Goal: Task Accomplishment & Management: Complete application form

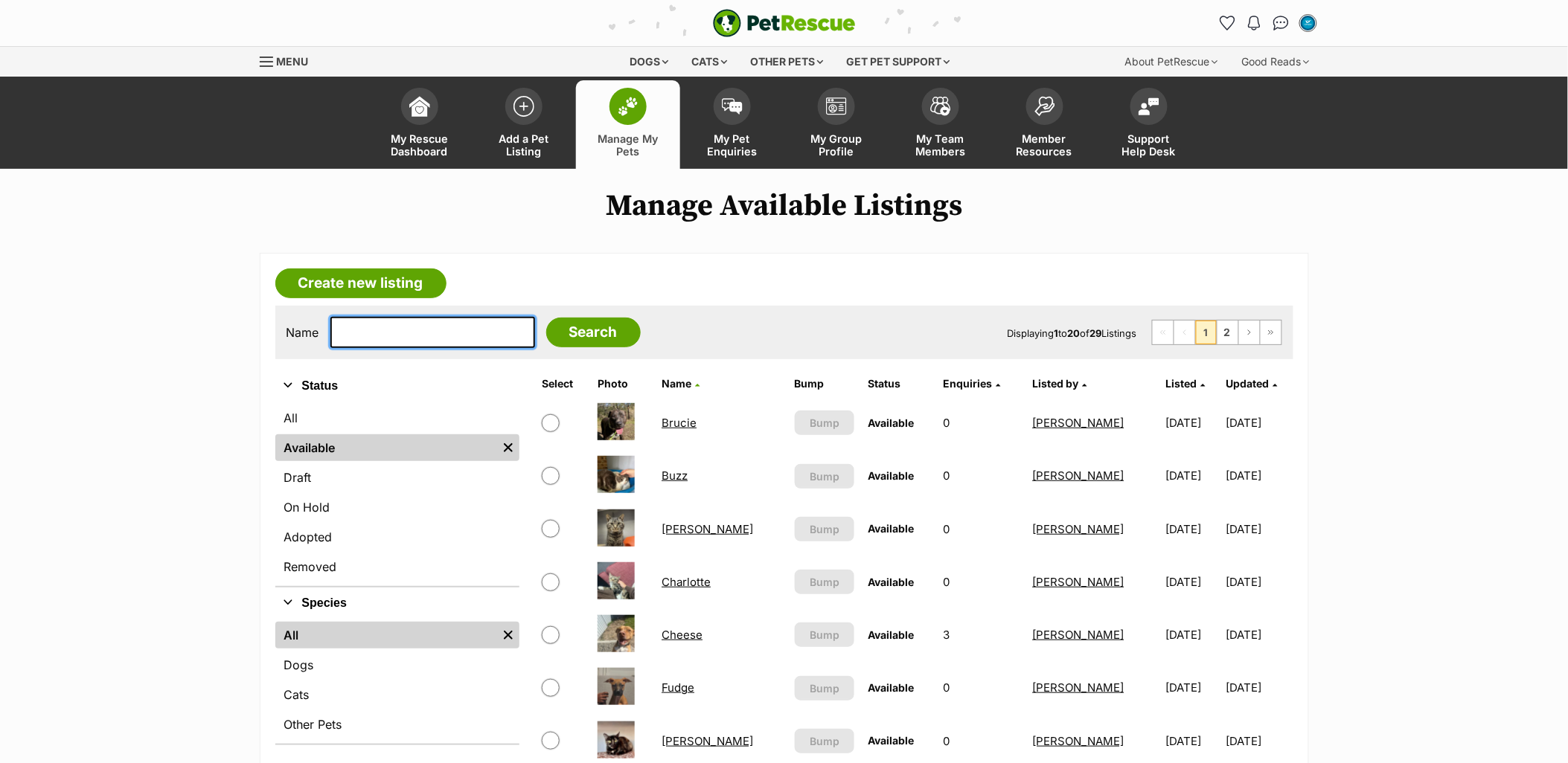
click at [427, 331] on input "text" at bounding box center [433, 332] width 205 height 31
type input "rey"
click at [546, 318] on input "Search" at bounding box center [593, 332] width 94 height 30
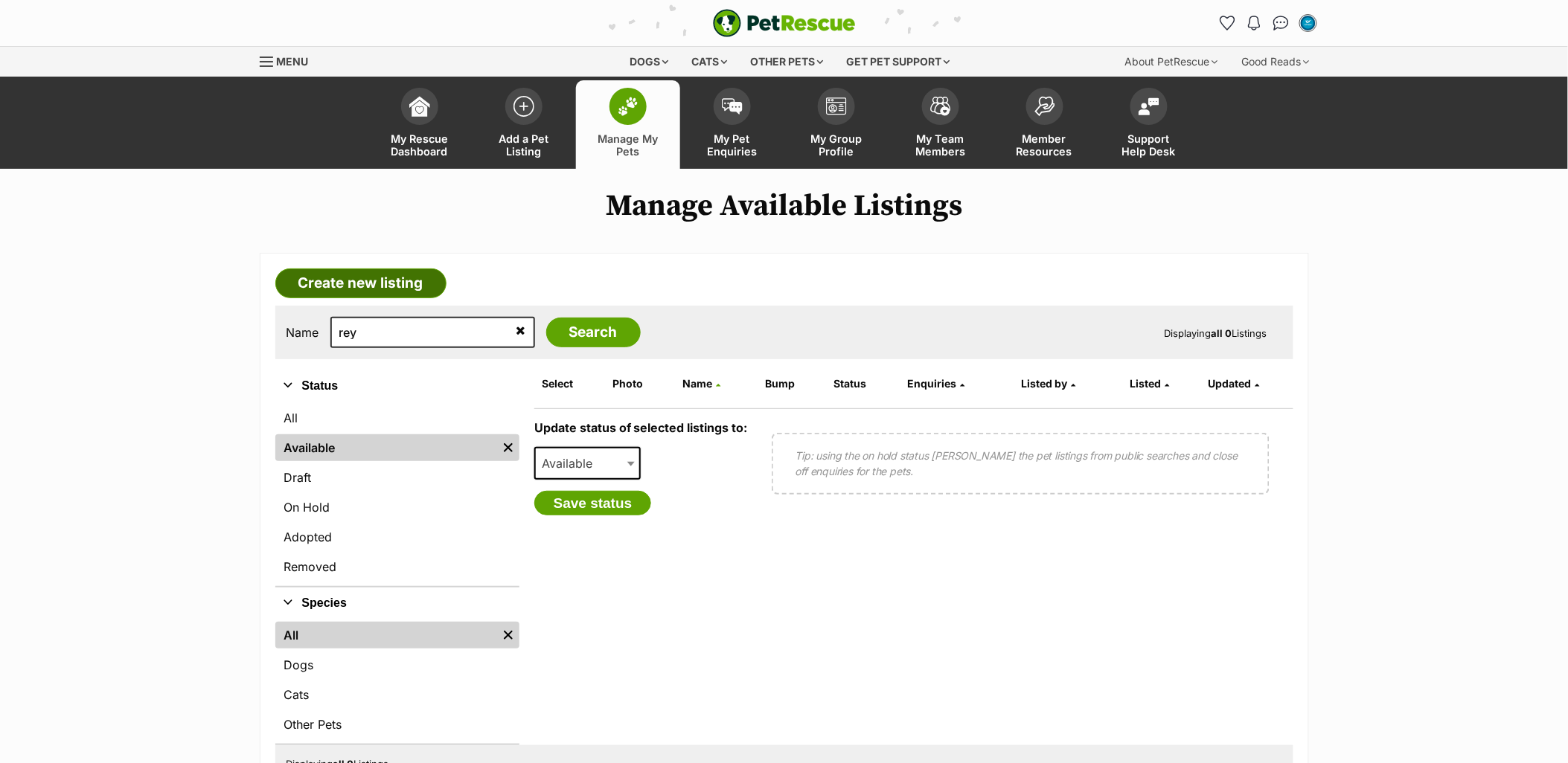
click at [382, 285] on link "Create new listing" at bounding box center [360, 283] width 171 height 30
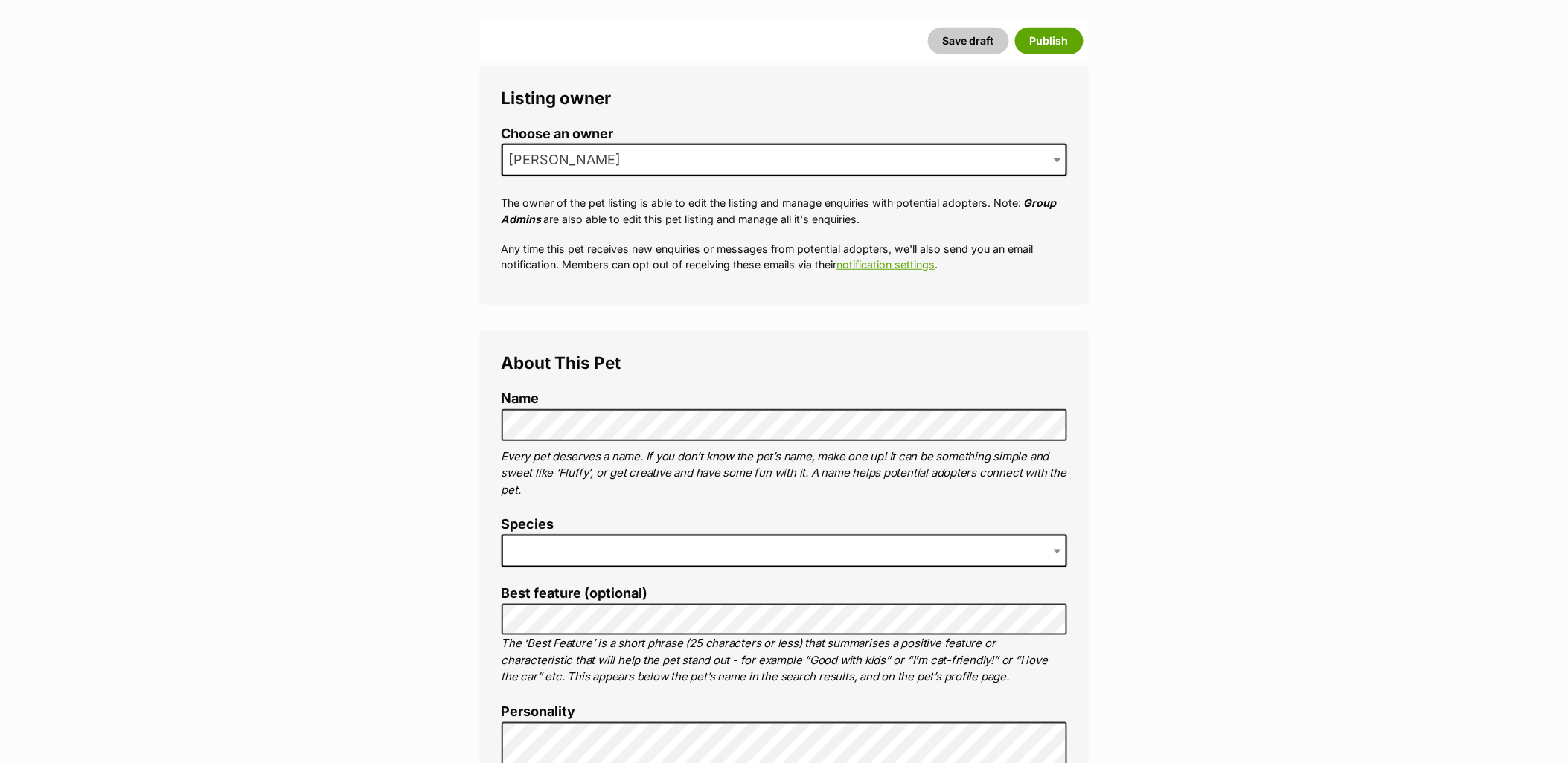
scroll to position [400, 0]
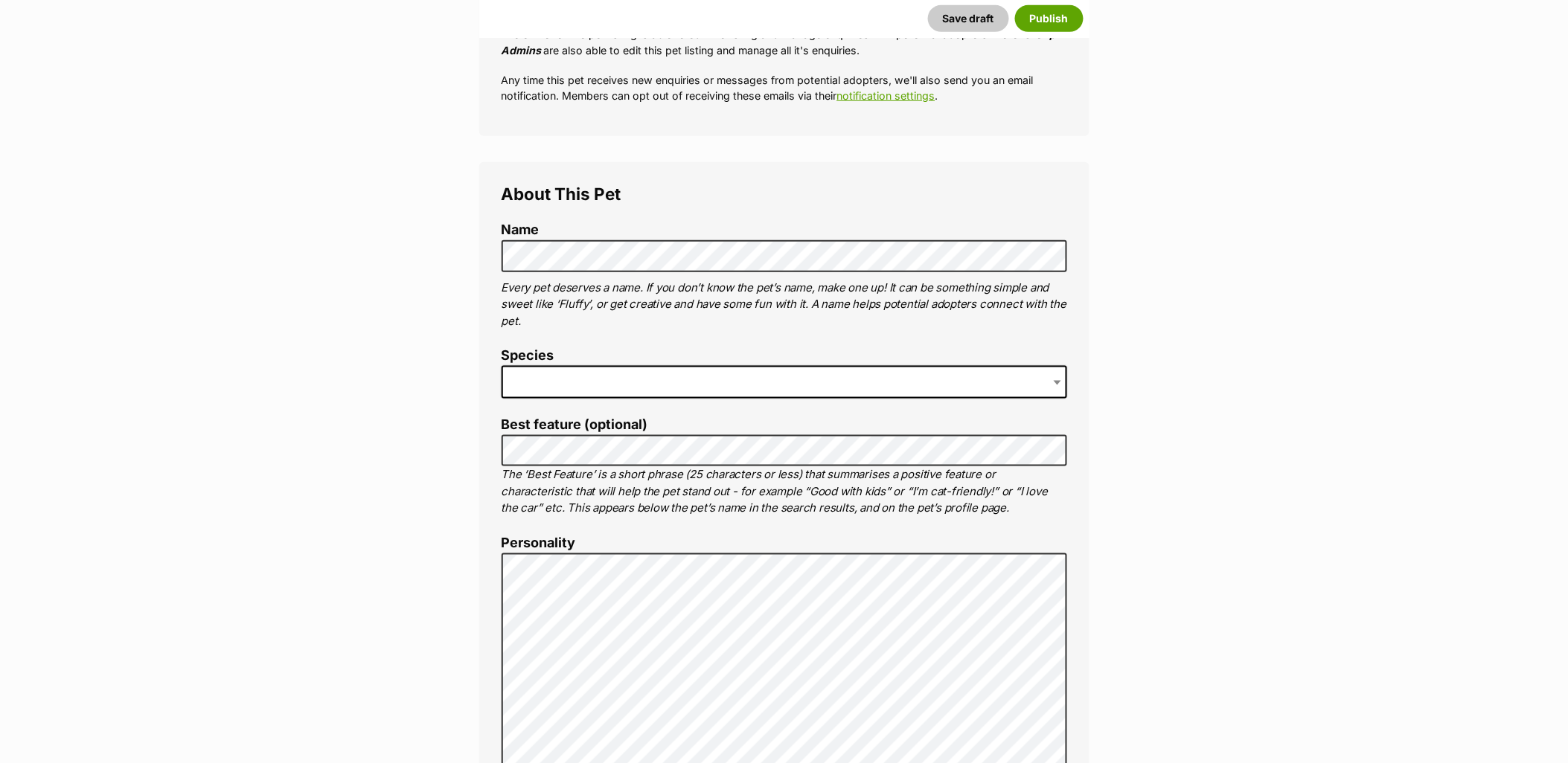
click at [565, 466] on p "The ‘Best Feature’ is a short phrase (25 characters or less) that summarises a …" at bounding box center [784, 492] width 565 height 51
click at [613, 380] on span at bounding box center [784, 382] width 565 height 33
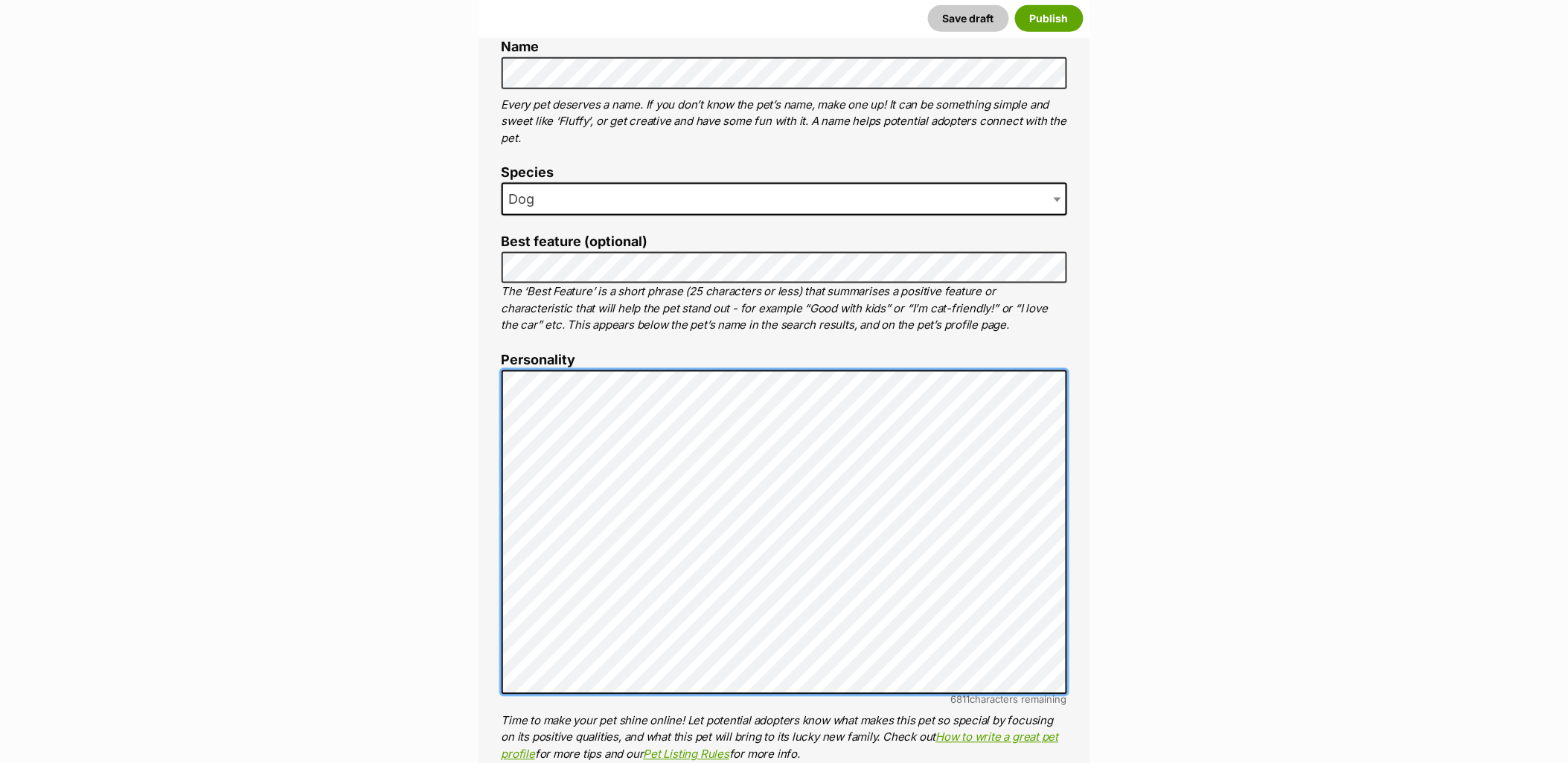
scroll to position [739, 0]
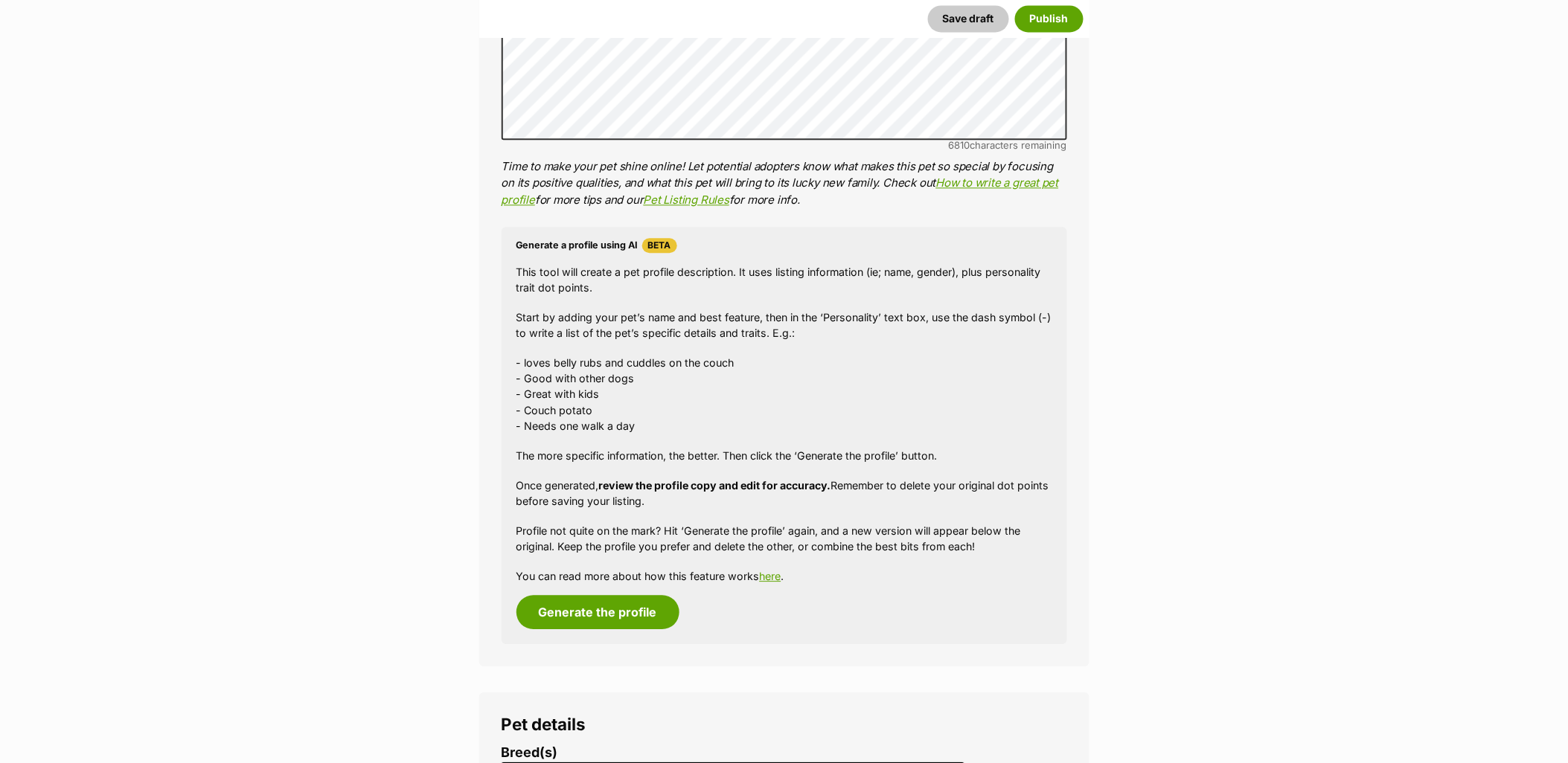
scroll to position [1401, 0]
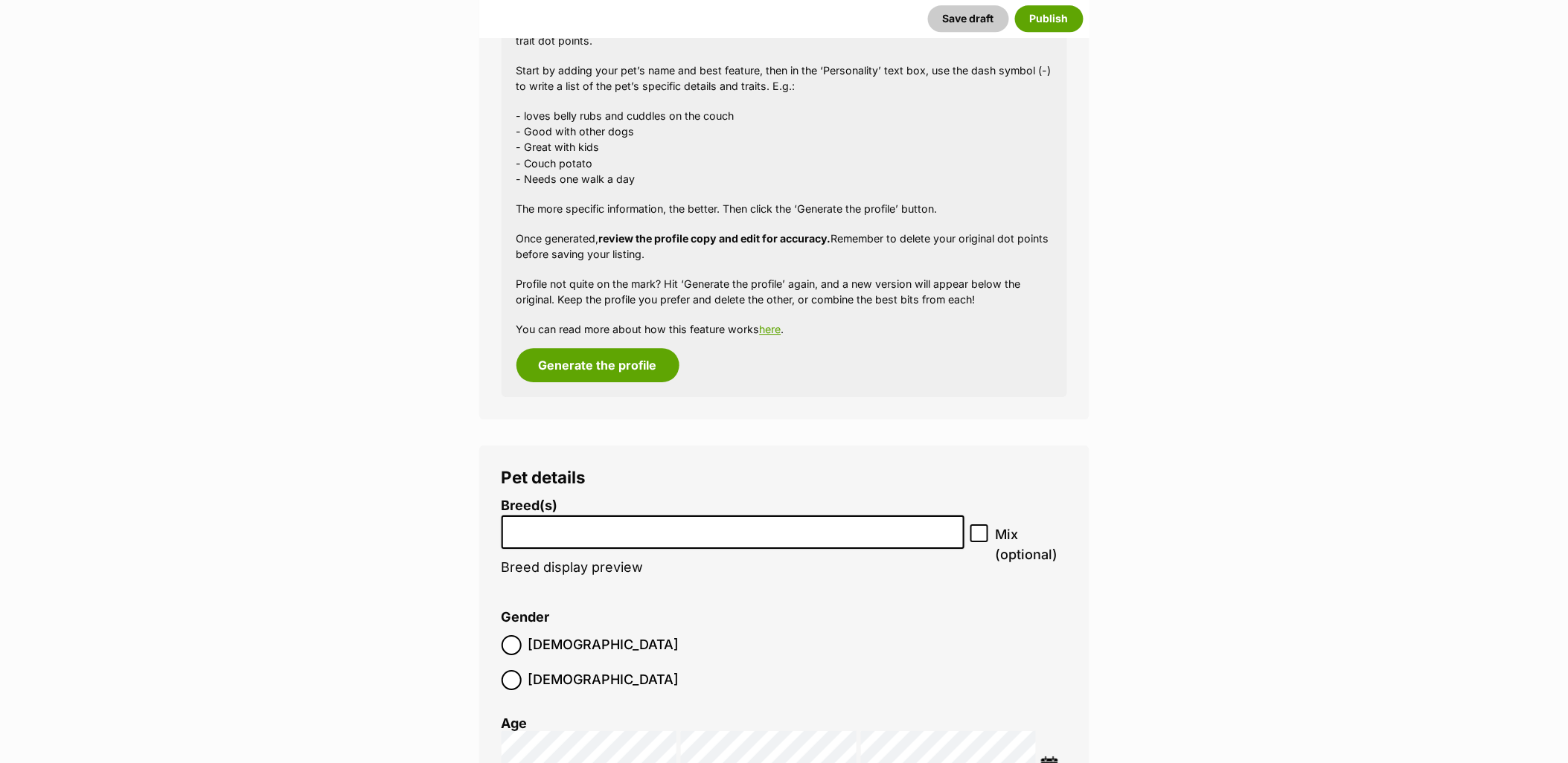
click at [692, 538] on li at bounding box center [733, 532] width 453 height 31
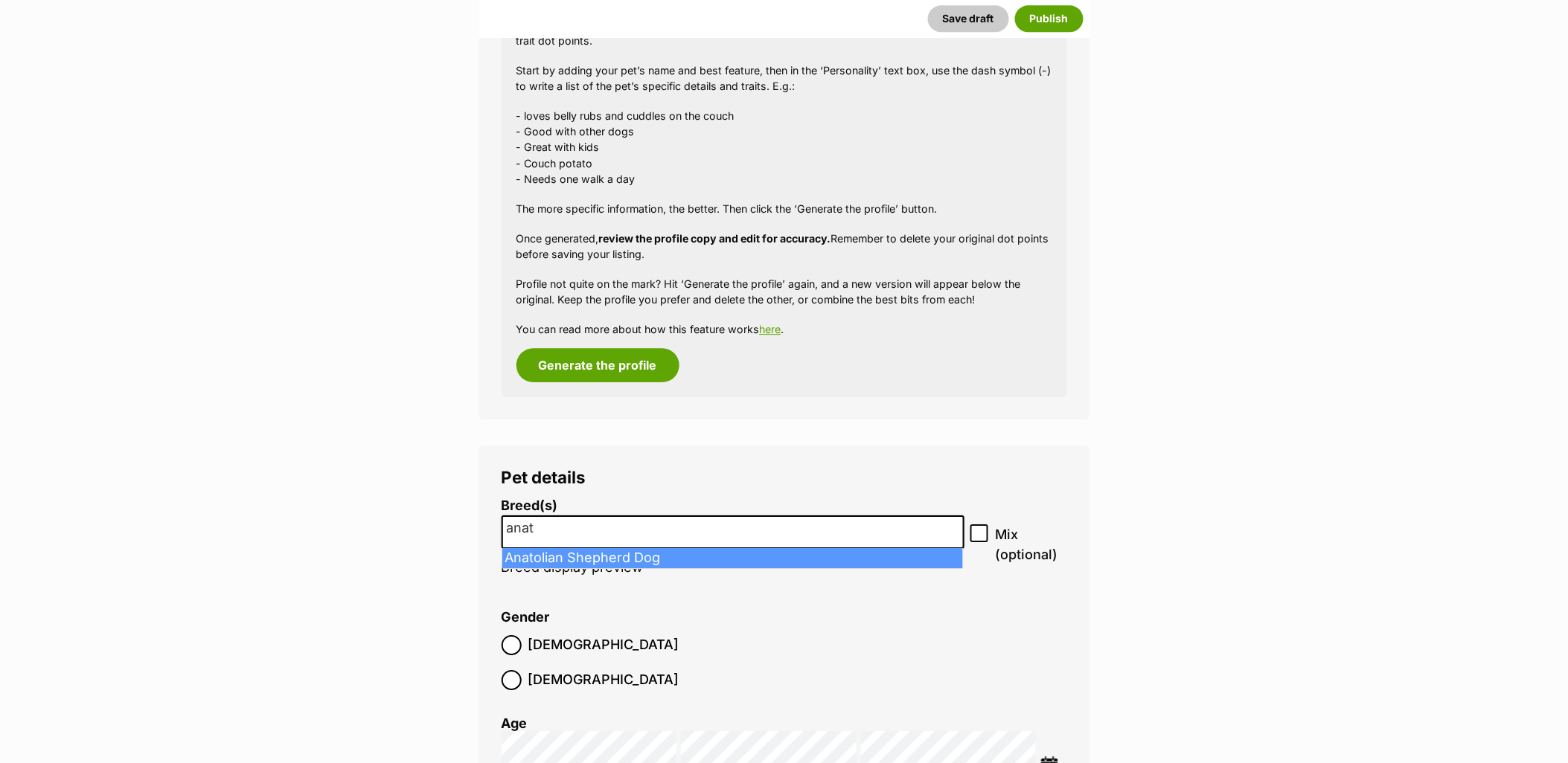
type input "anat"
select select "1642"
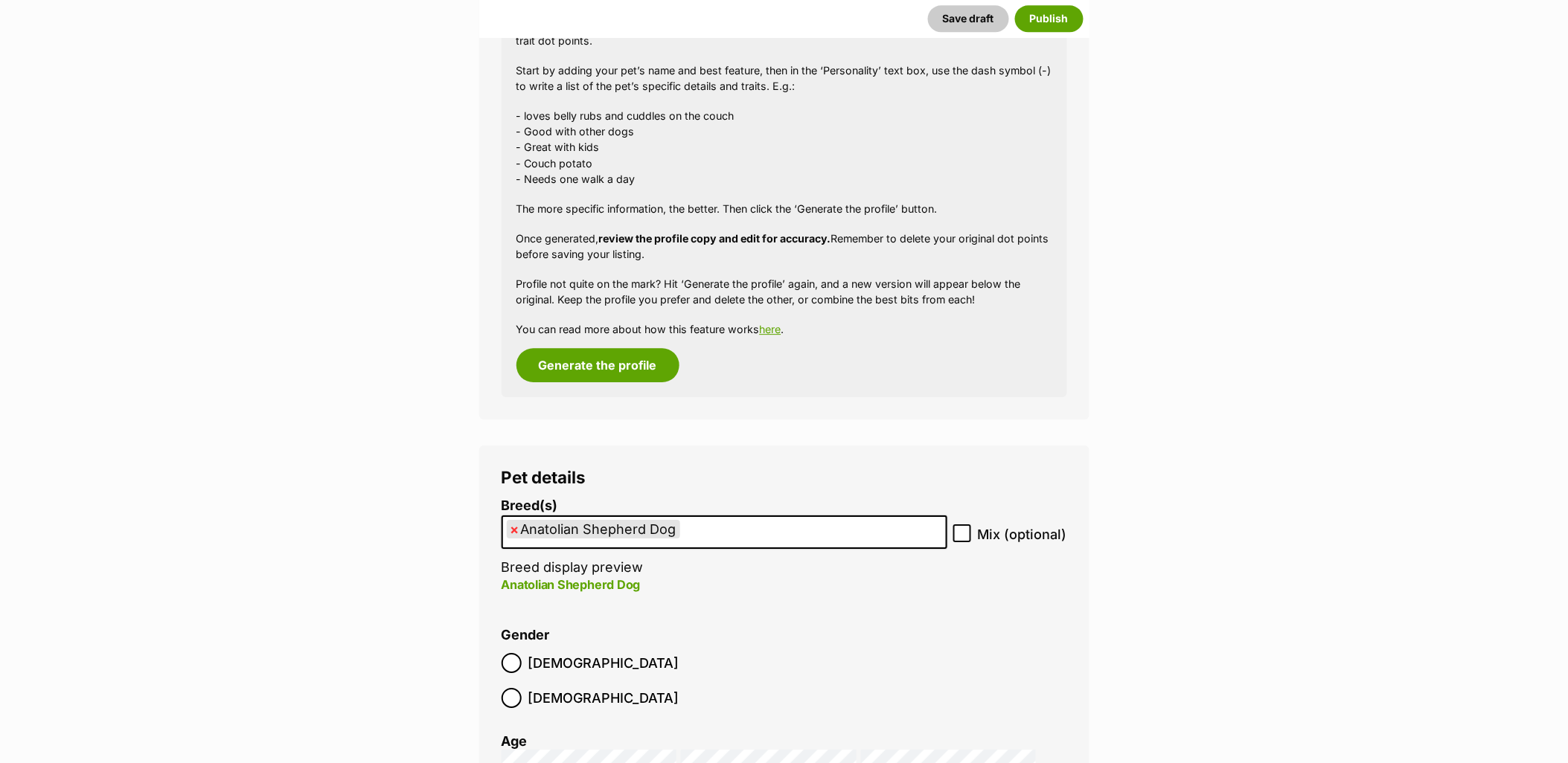
click at [712, 532] on ul "× Anatolian Shepherd Dog" at bounding box center [724, 532] width 443 height 31
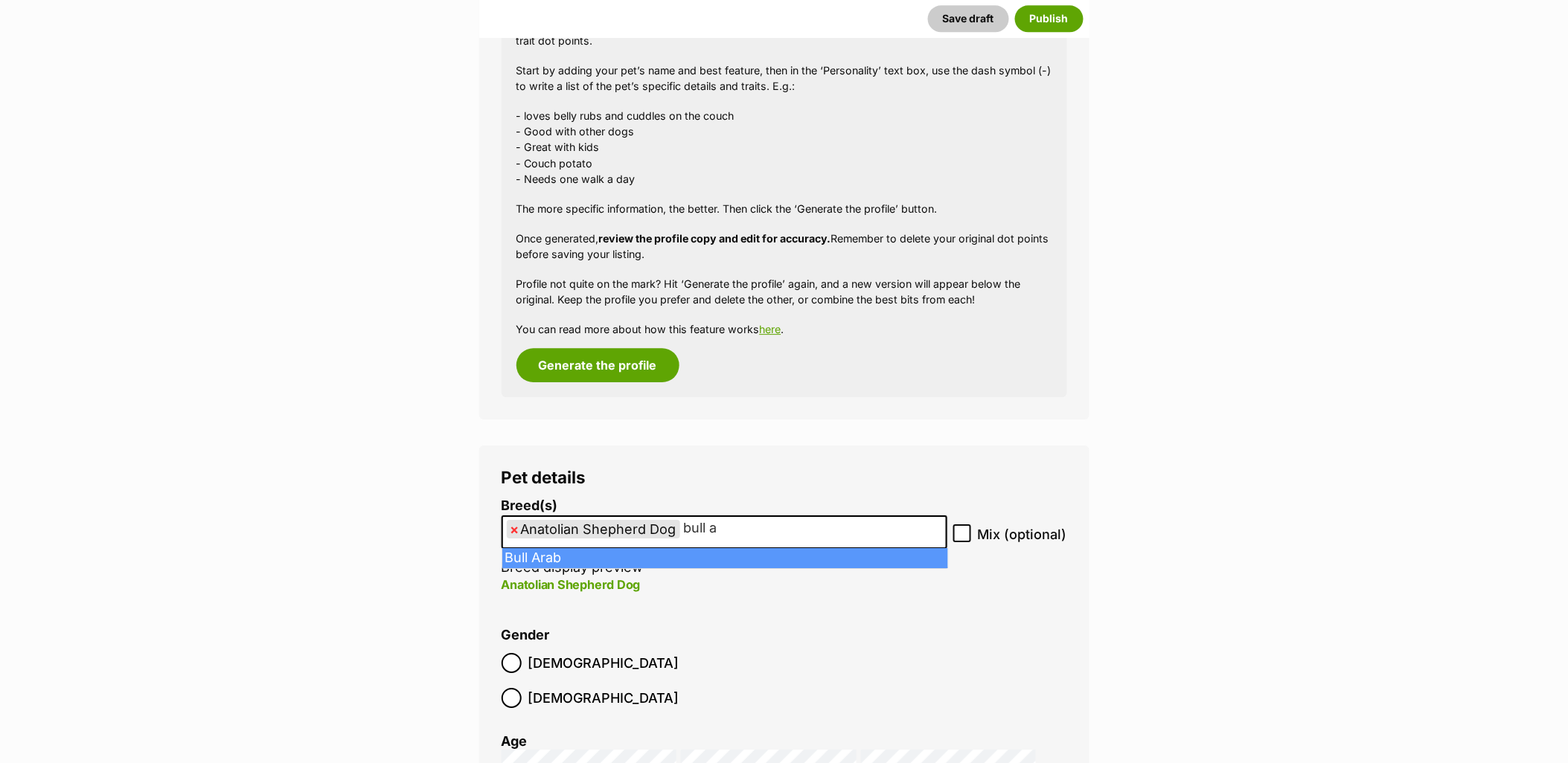
type input "bull a"
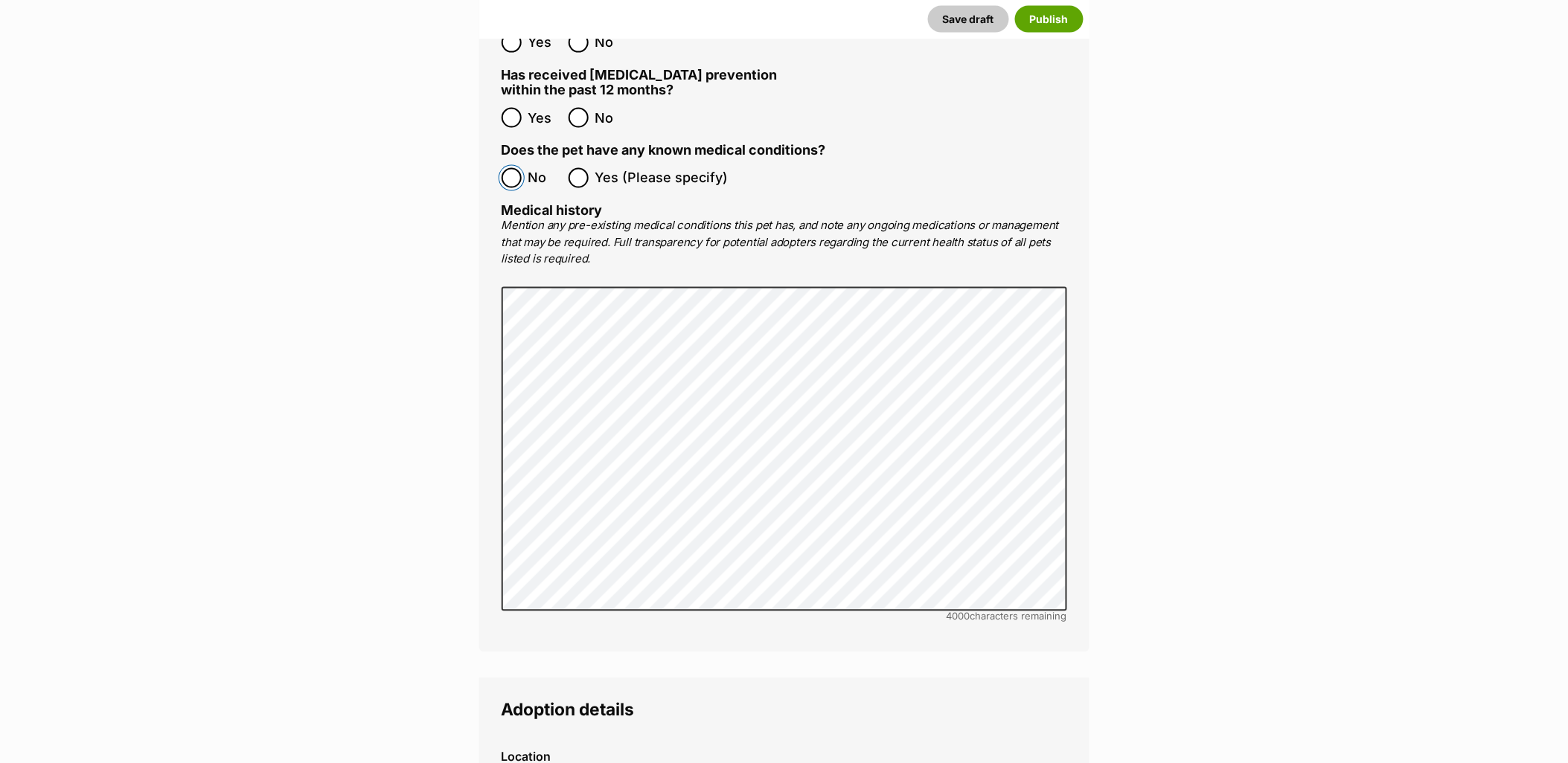
scroll to position [3136, 0]
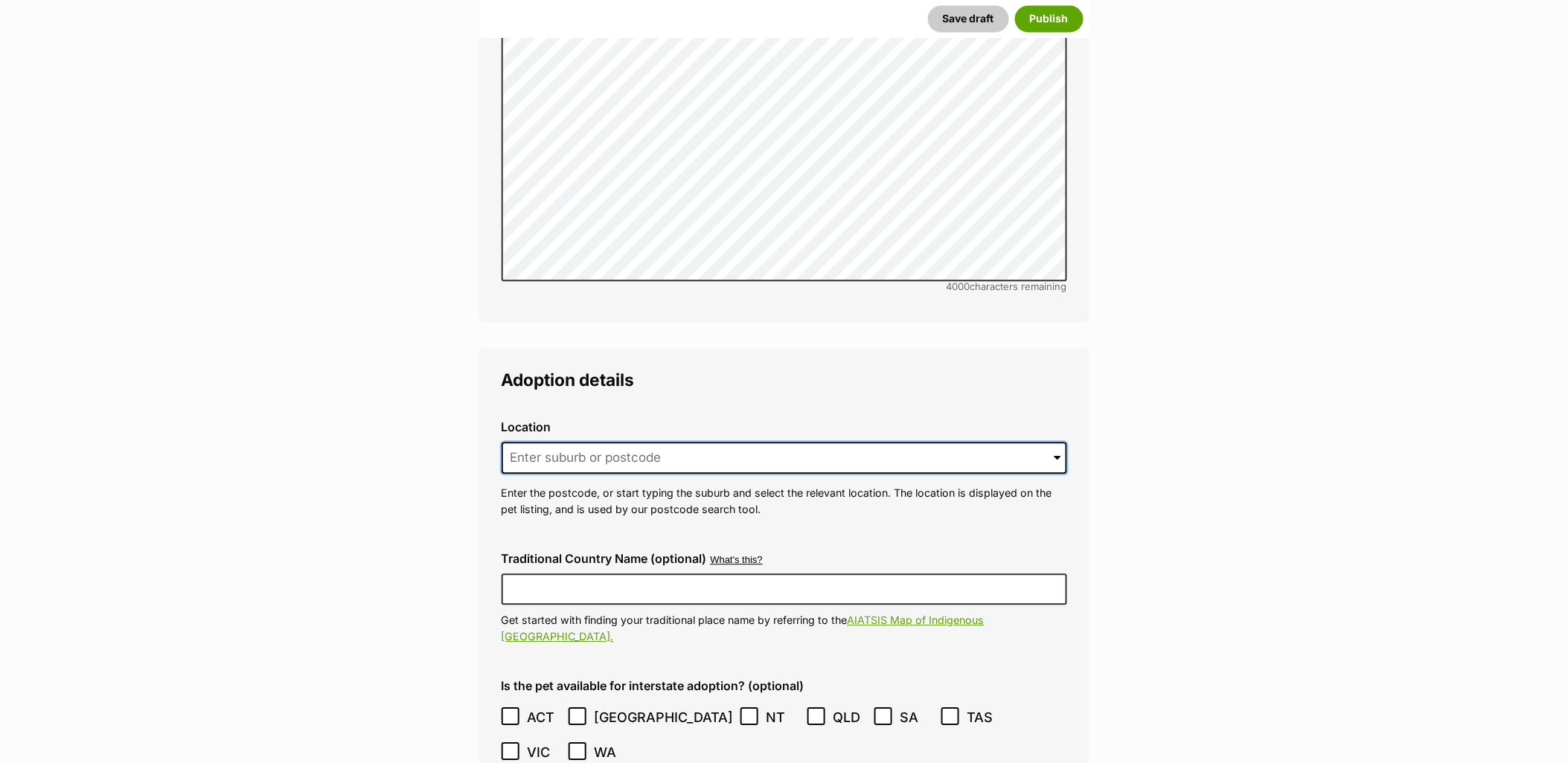
click at [603, 442] on input at bounding box center [784, 458] width 565 height 33
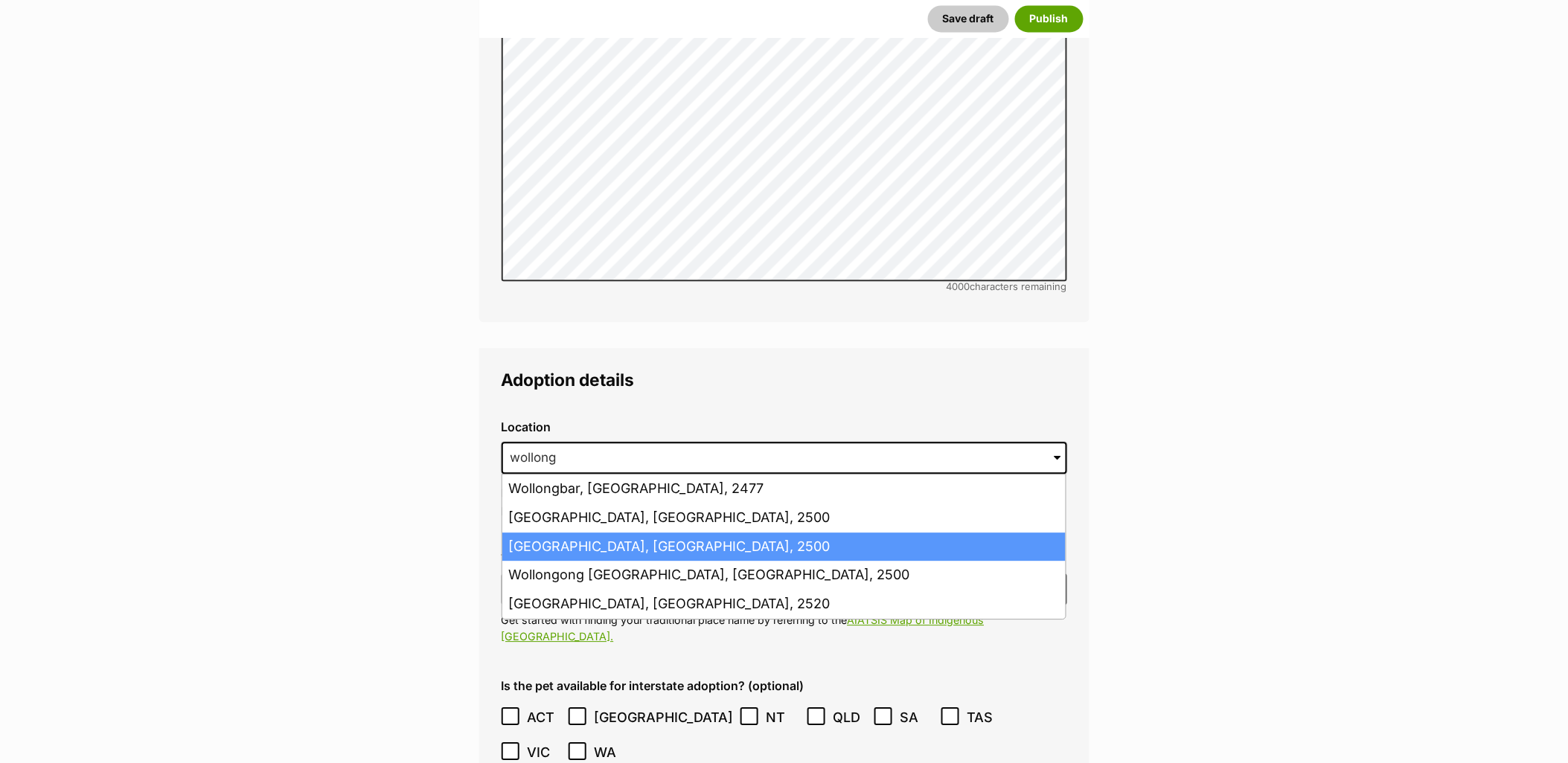
click at [598, 533] on li "Wollongong, New South Wales, 2500" at bounding box center [784, 547] width 563 height 29
type input "Wollongong, New South Wales, 2500"
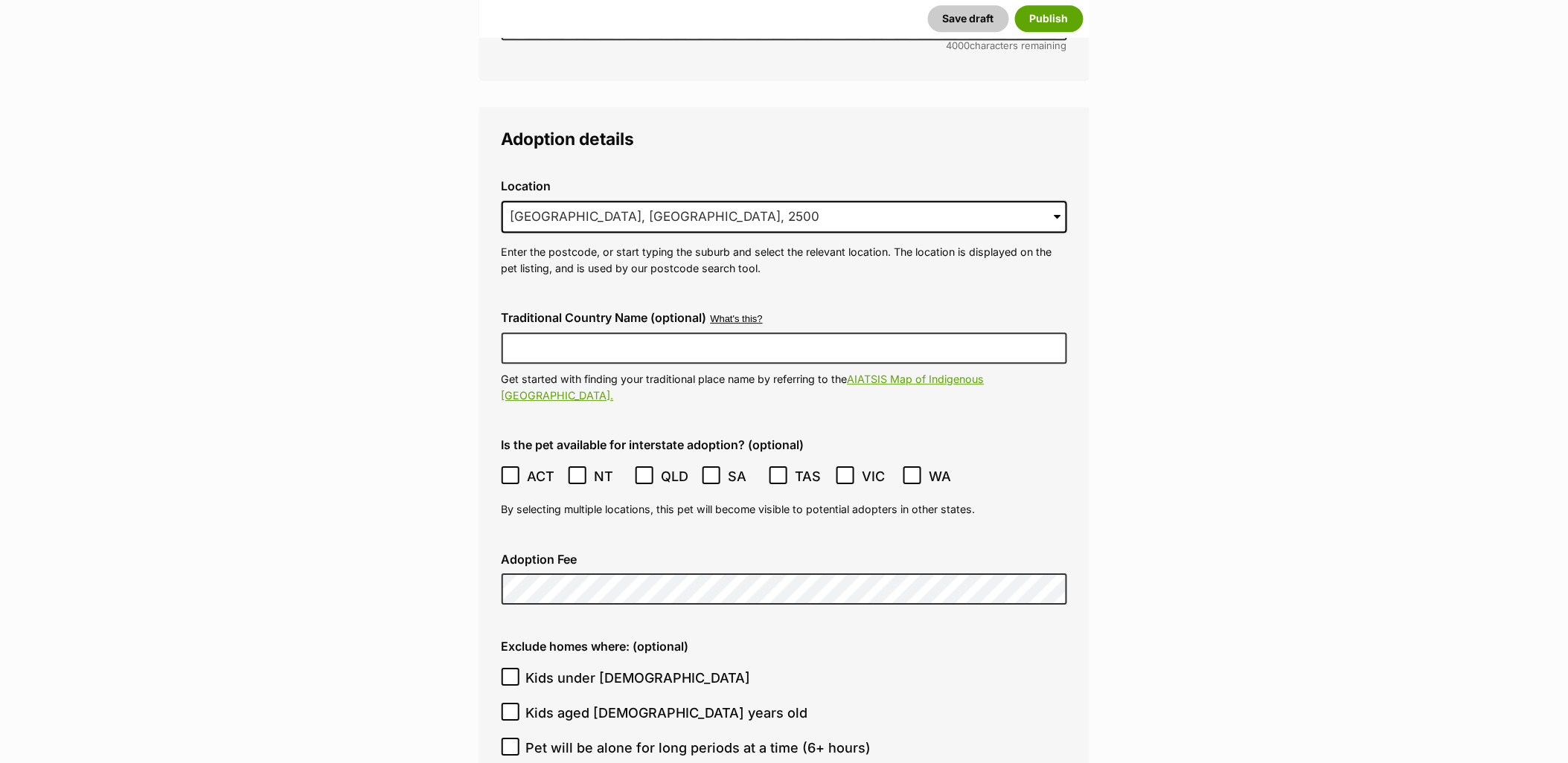
scroll to position [3384, 0]
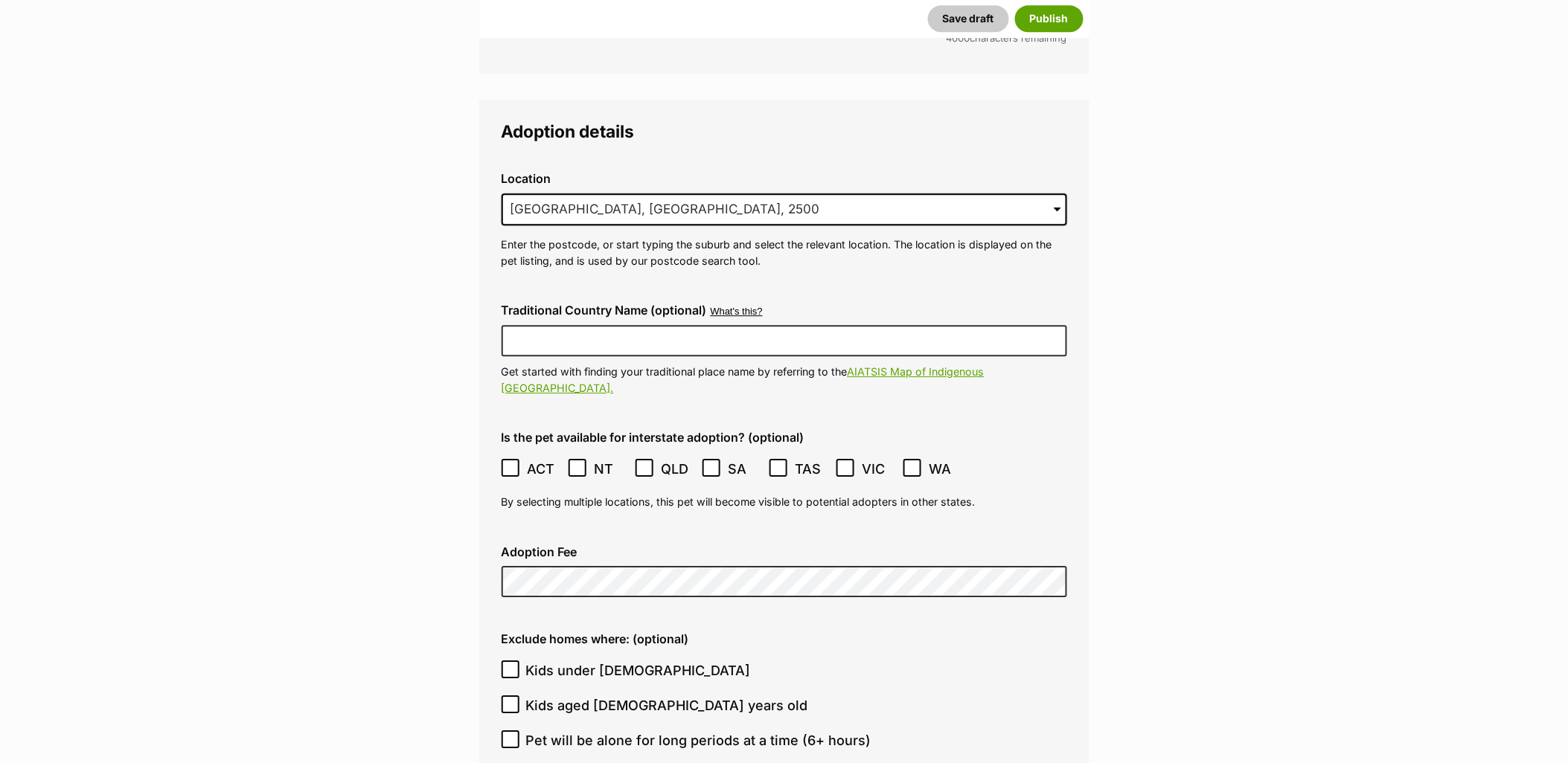
click at [507, 463] on icon at bounding box center [510, 468] width 10 height 10
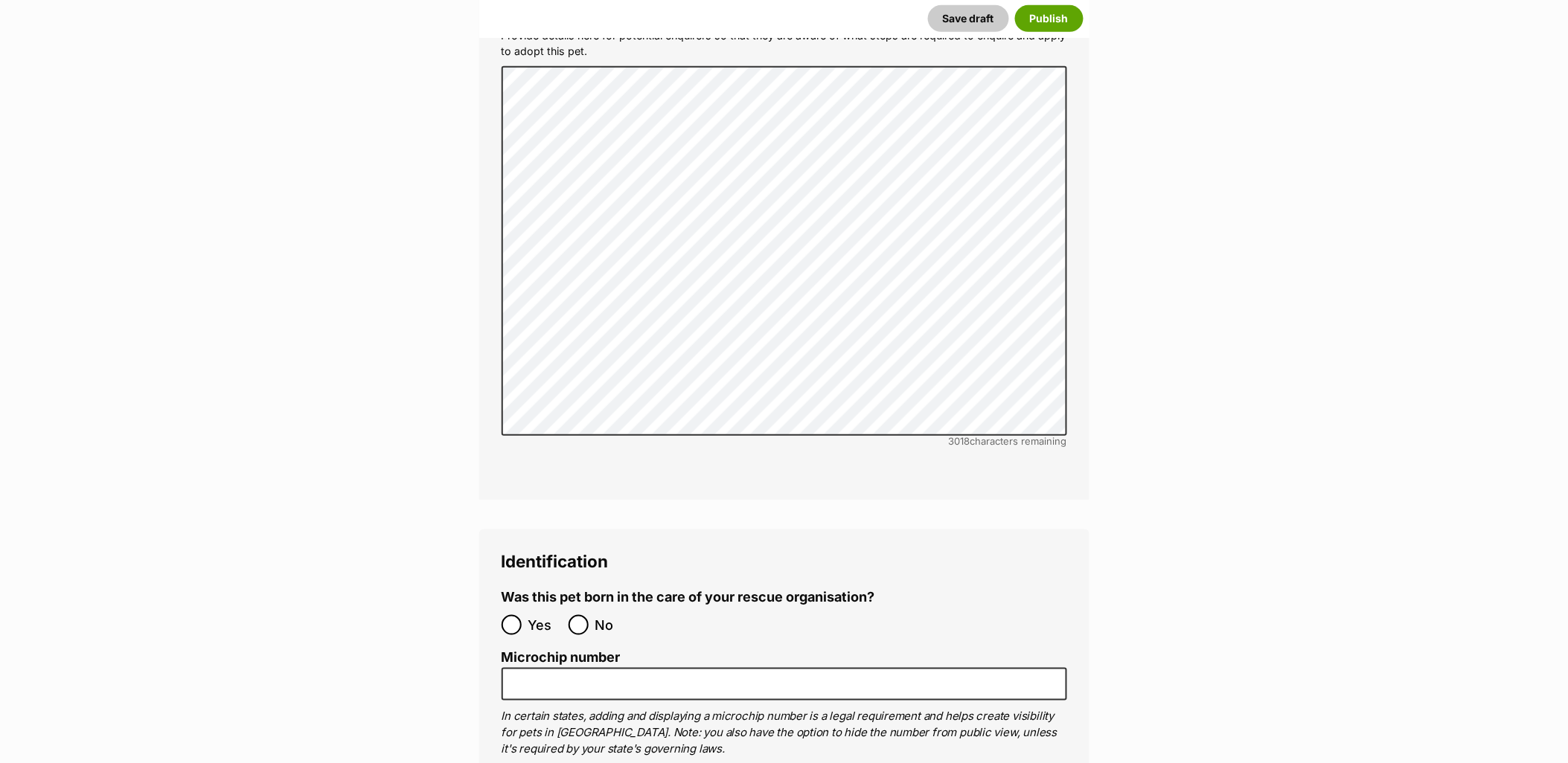
scroll to position [4459, 0]
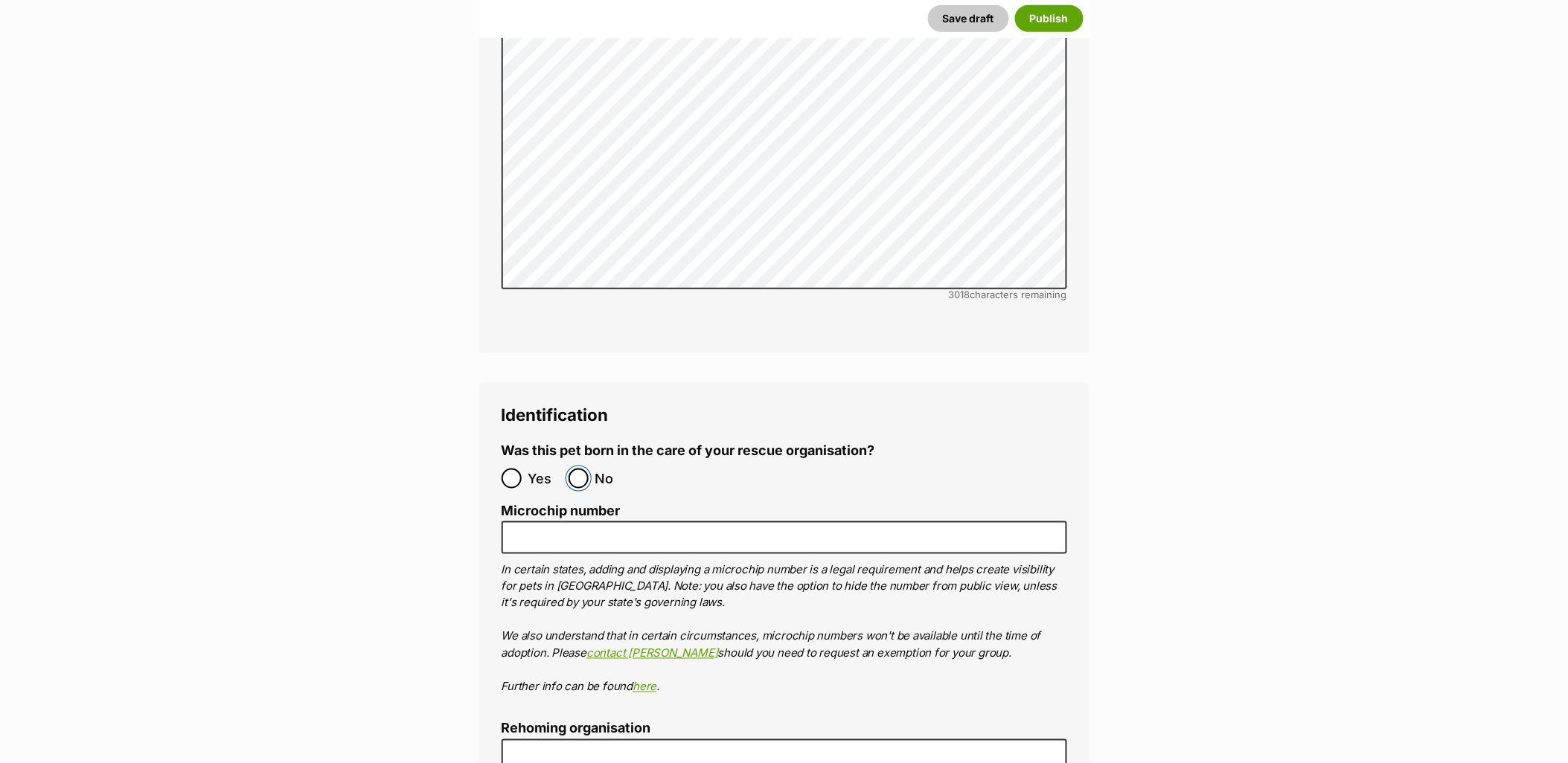
click at [582, 469] on input "No" at bounding box center [579, 479] width 20 height 20
radio input "true"
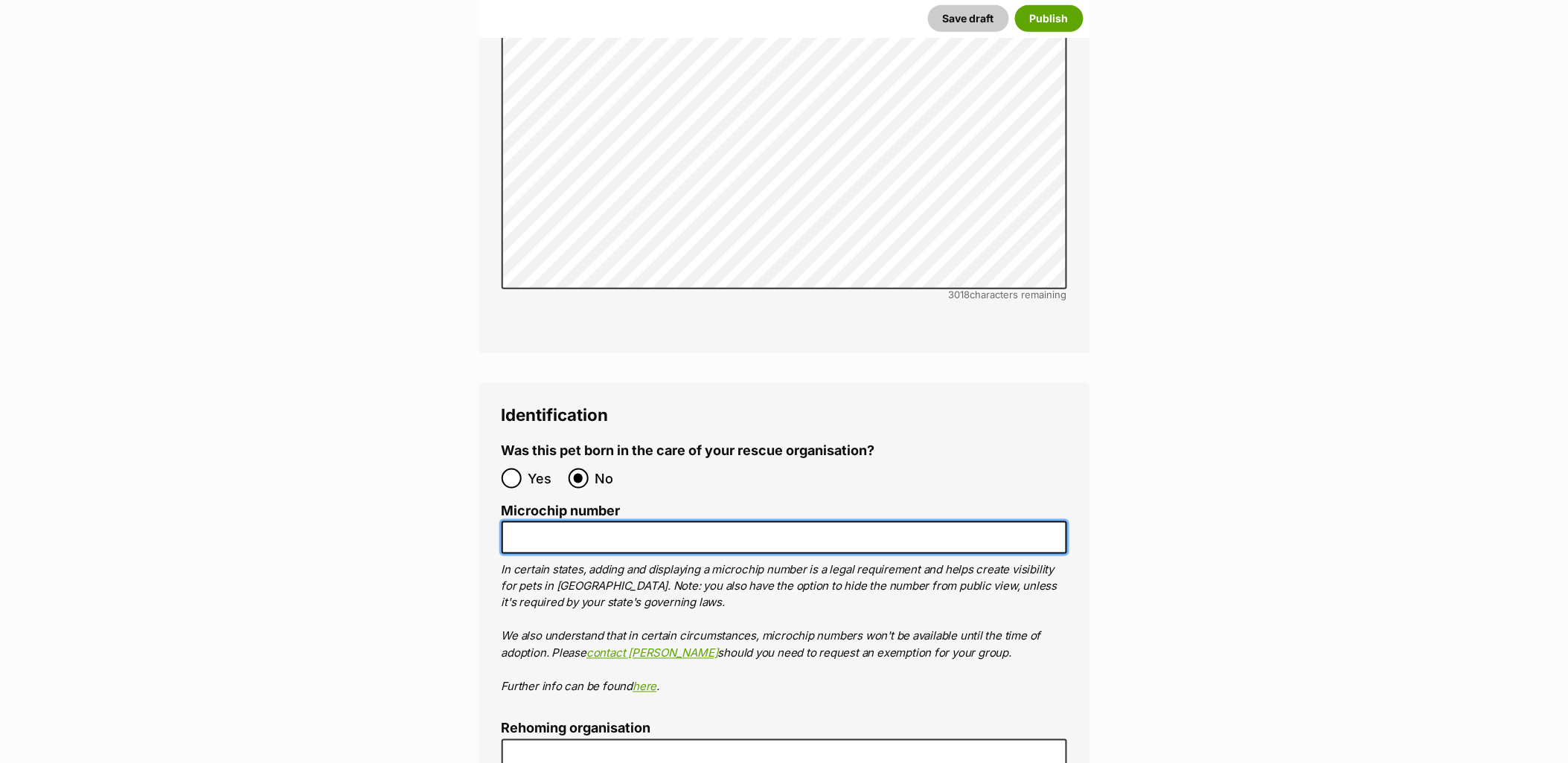
click at [589, 522] on input "Microchip number" at bounding box center [784, 538] width 565 height 33
paste input "953010007928643"
type input "953010007928643"
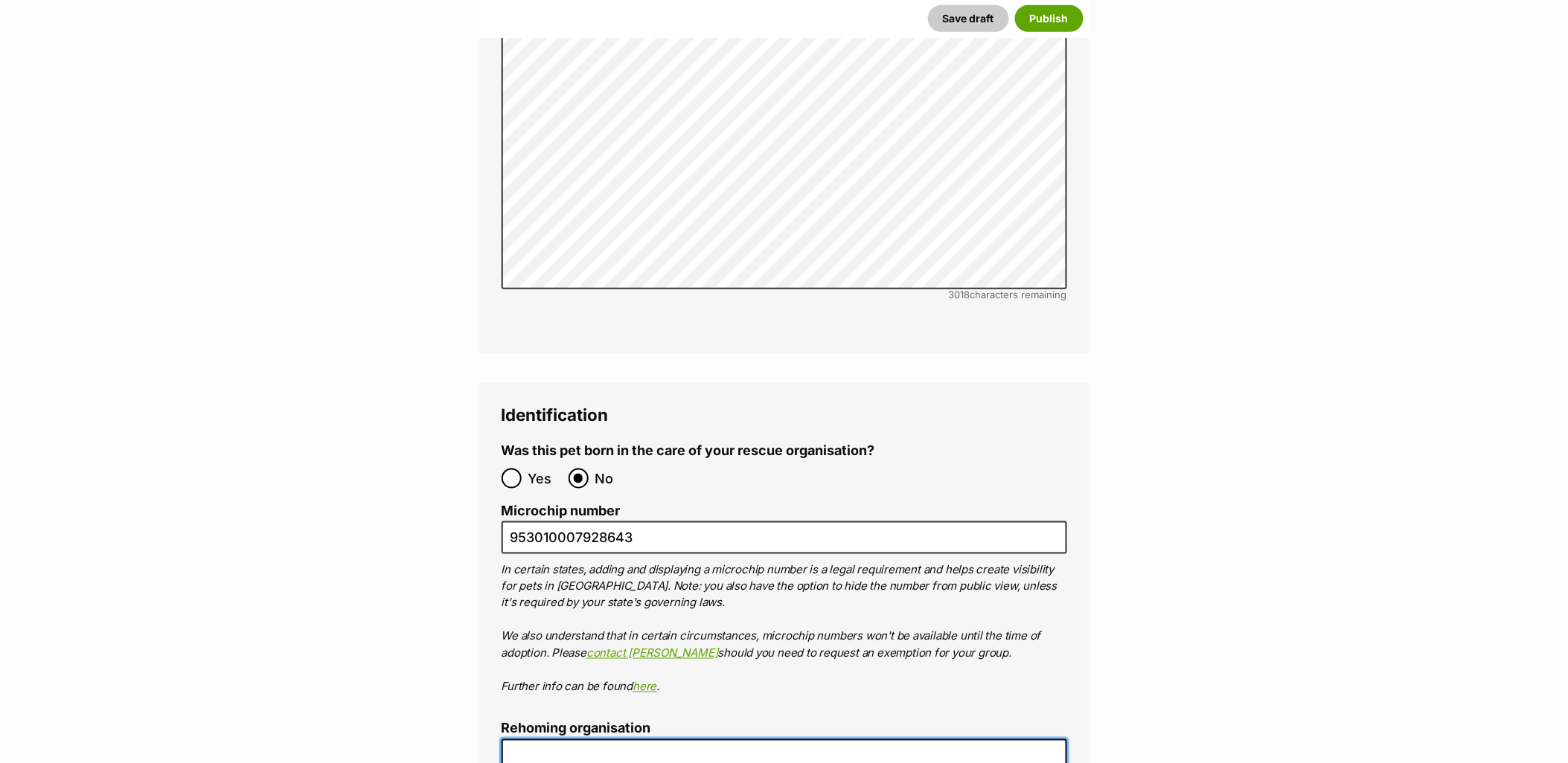
click at [577, 739] on input "Rehoming organisation" at bounding box center [784, 755] width 565 height 33
type input "R251000219"
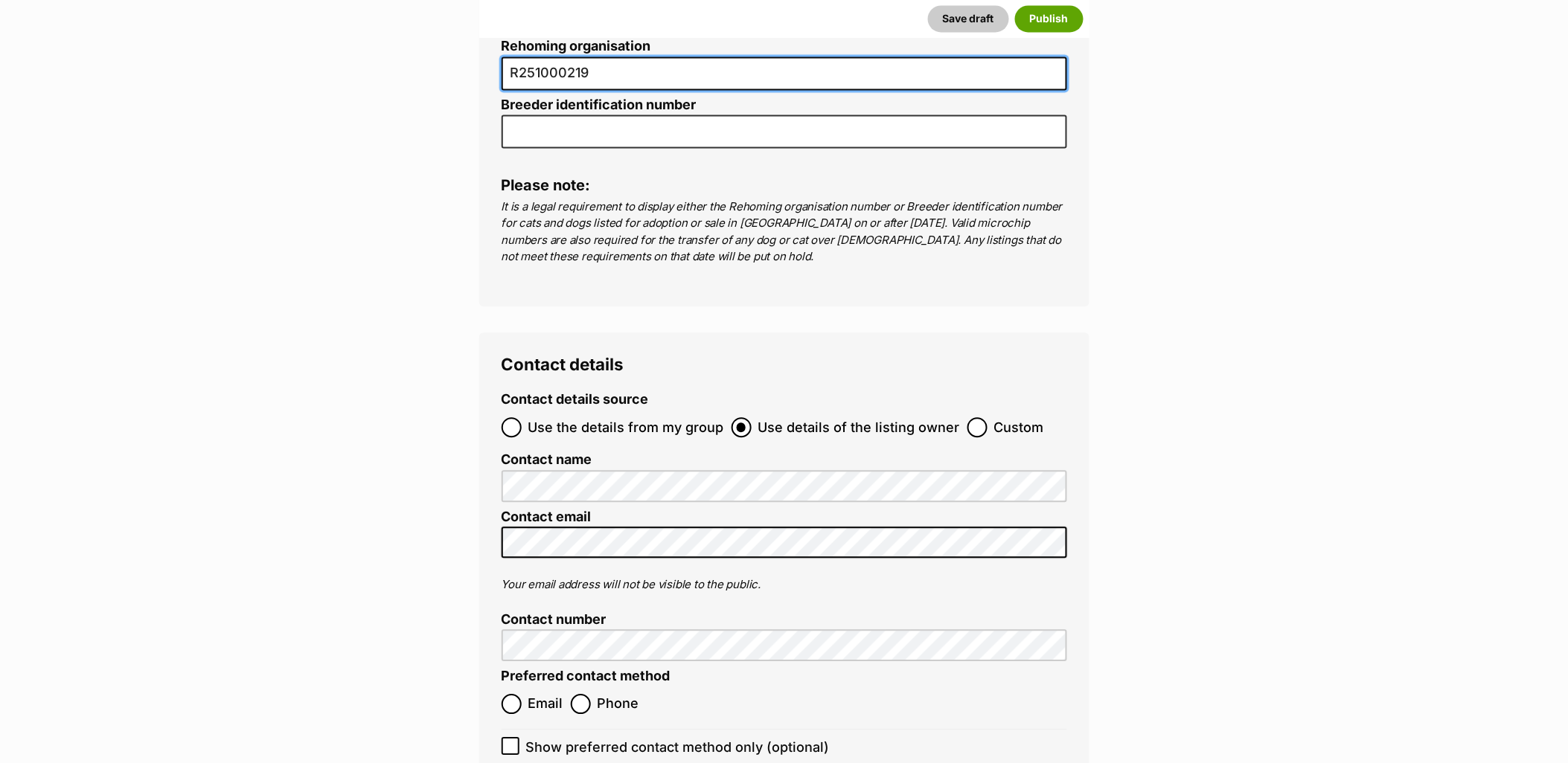
click at [592, 417] on span "Use the details from my group" at bounding box center [626, 427] width 195 height 20
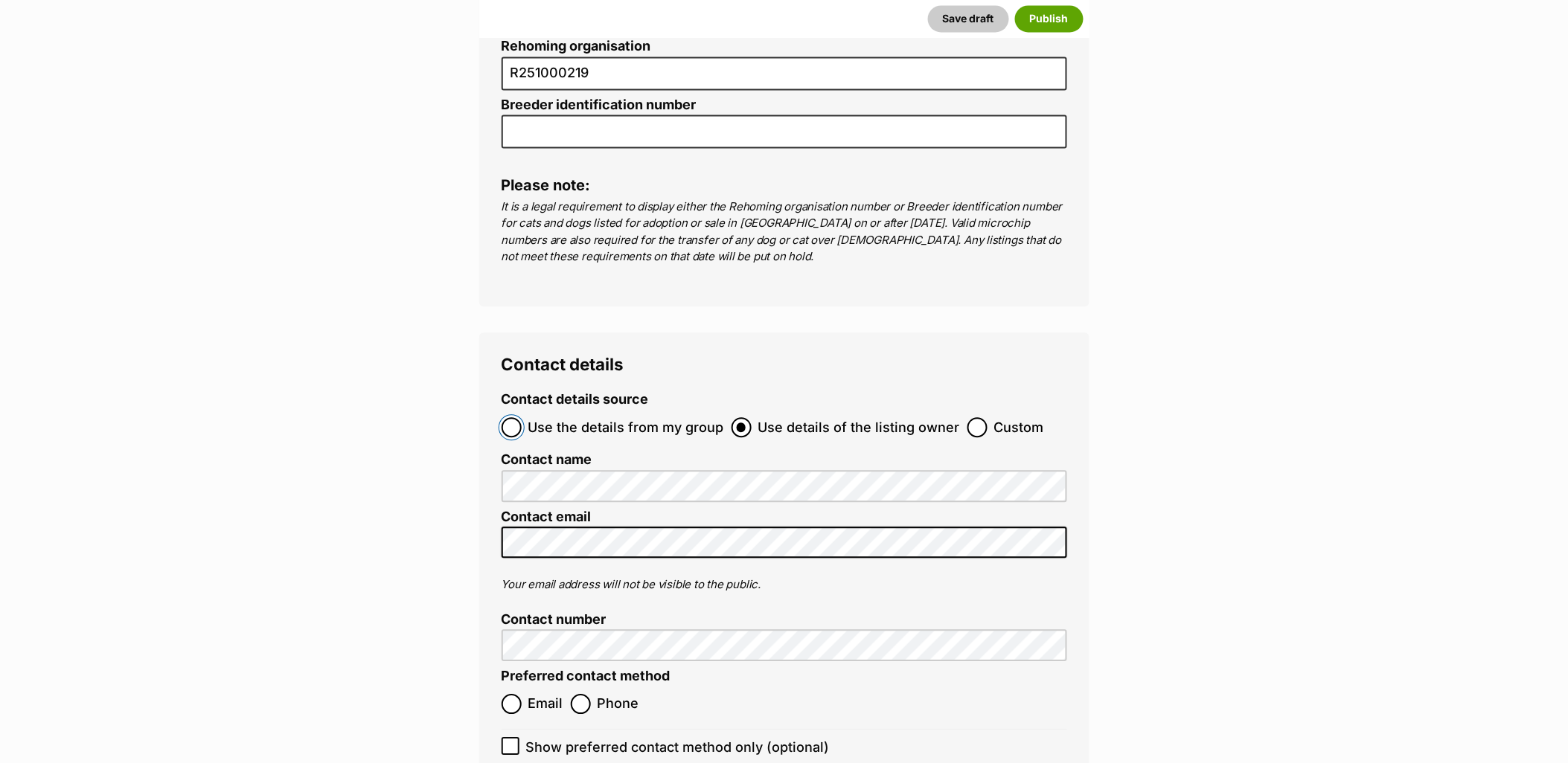
click at [522, 417] on input "Use the details from my group" at bounding box center [512, 427] width 20 height 20
radio input "true"
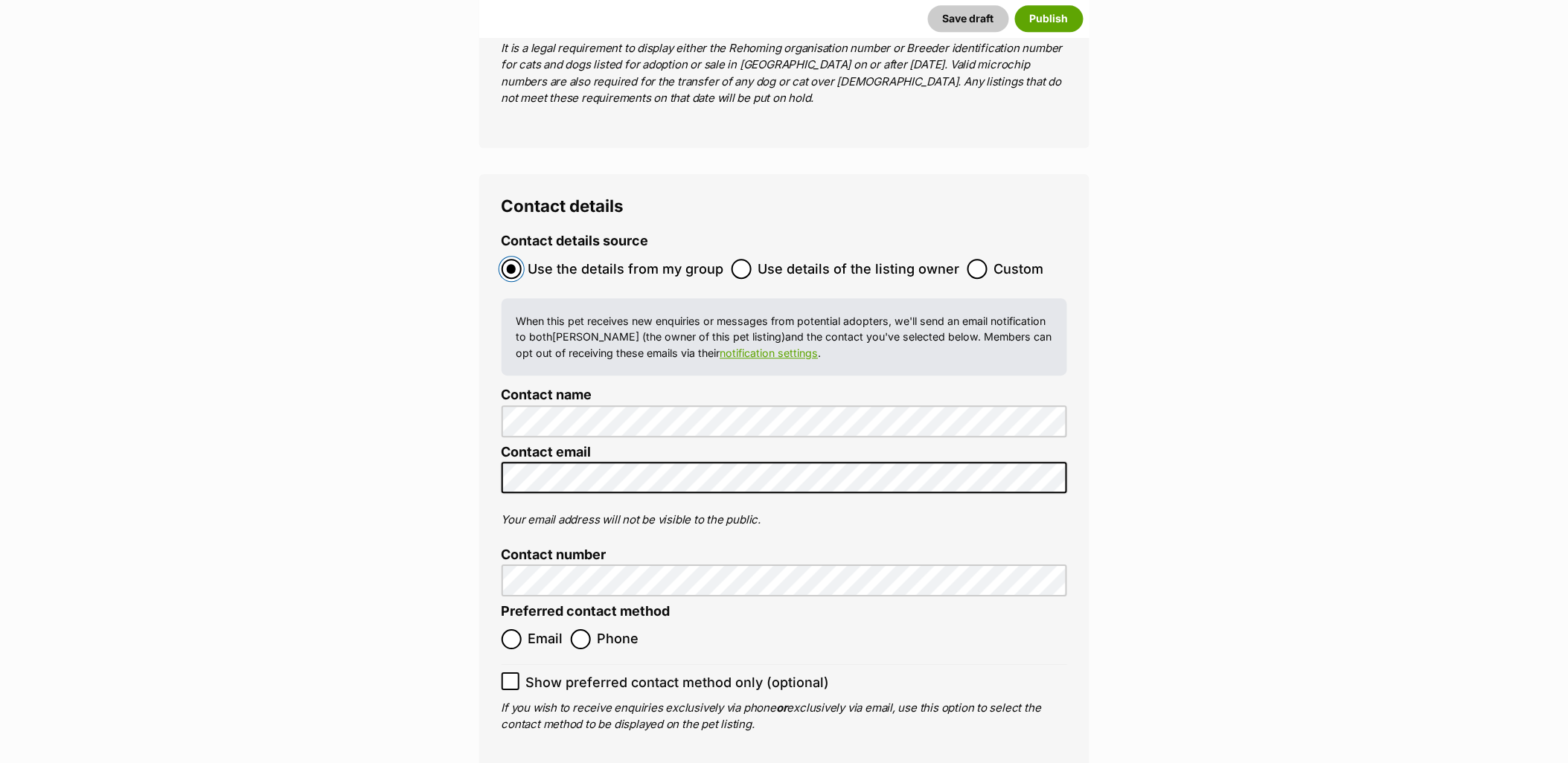
scroll to position [5389, 0]
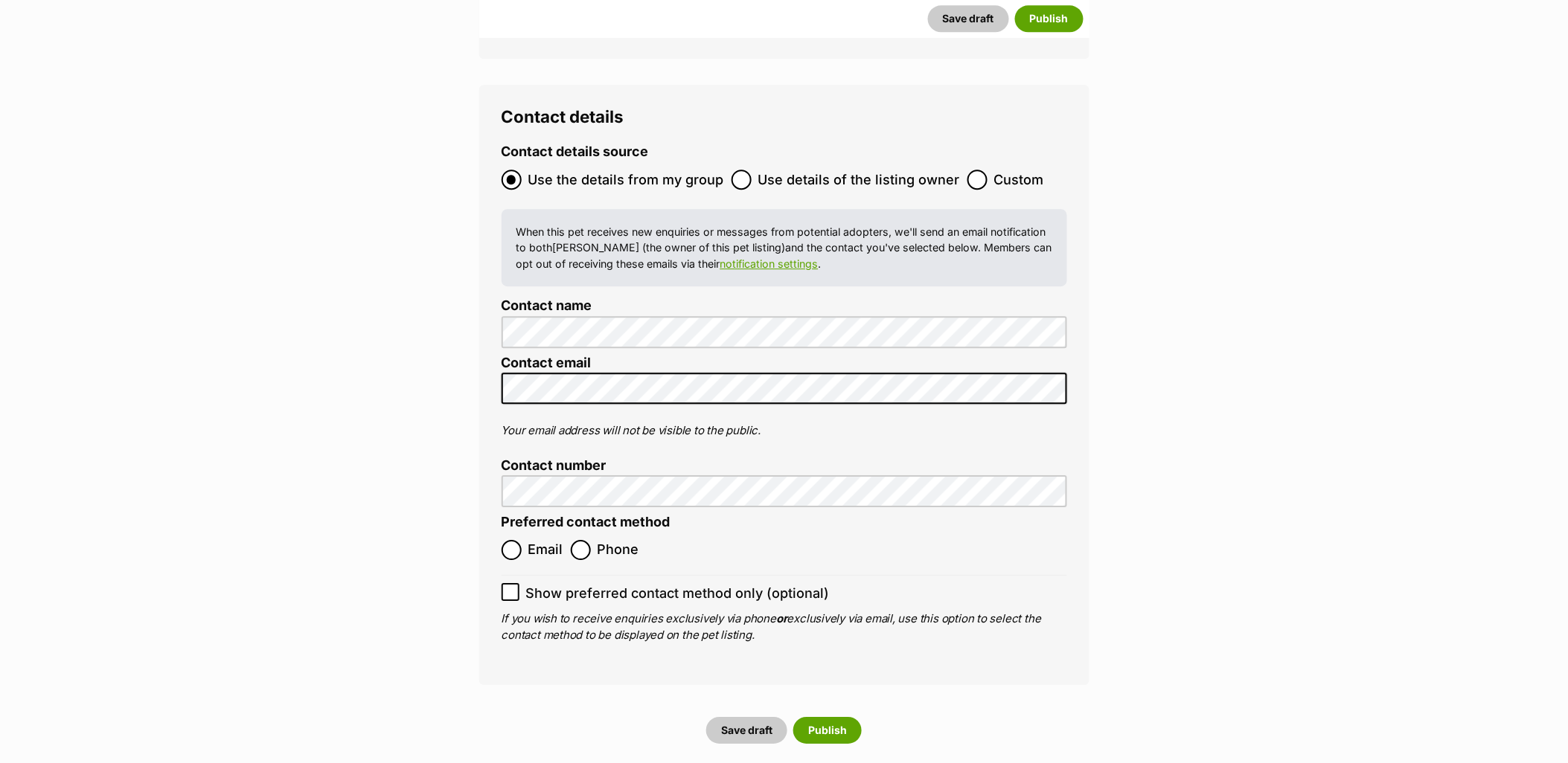
click at [524, 540] on label "Email" at bounding box center [532, 551] width 62 height 20
click at [522, 540] on input "Email" at bounding box center [512, 551] width 20 height 20
radio input "true"
click at [532, 583] on span "Show preferred contact method only (optional)" at bounding box center [677, 593] width 303 height 20
click at [519, 583] on input "Show preferred contact method only (optional)" at bounding box center [510, 591] width 18 height 18
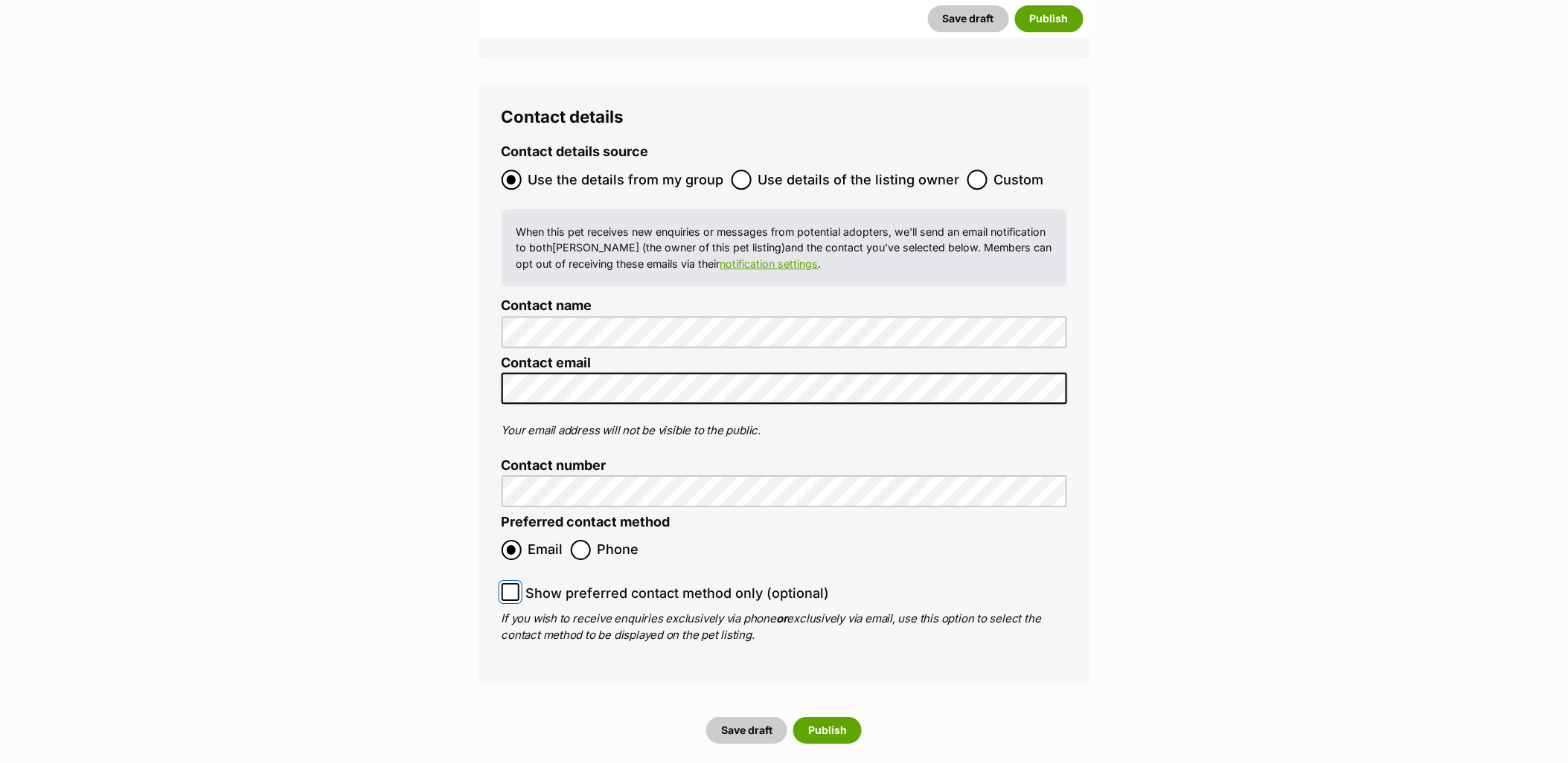
checkbox input "true"
click at [841, 717] on button "Publish" at bounding box center [827, 731] width 69 height 27
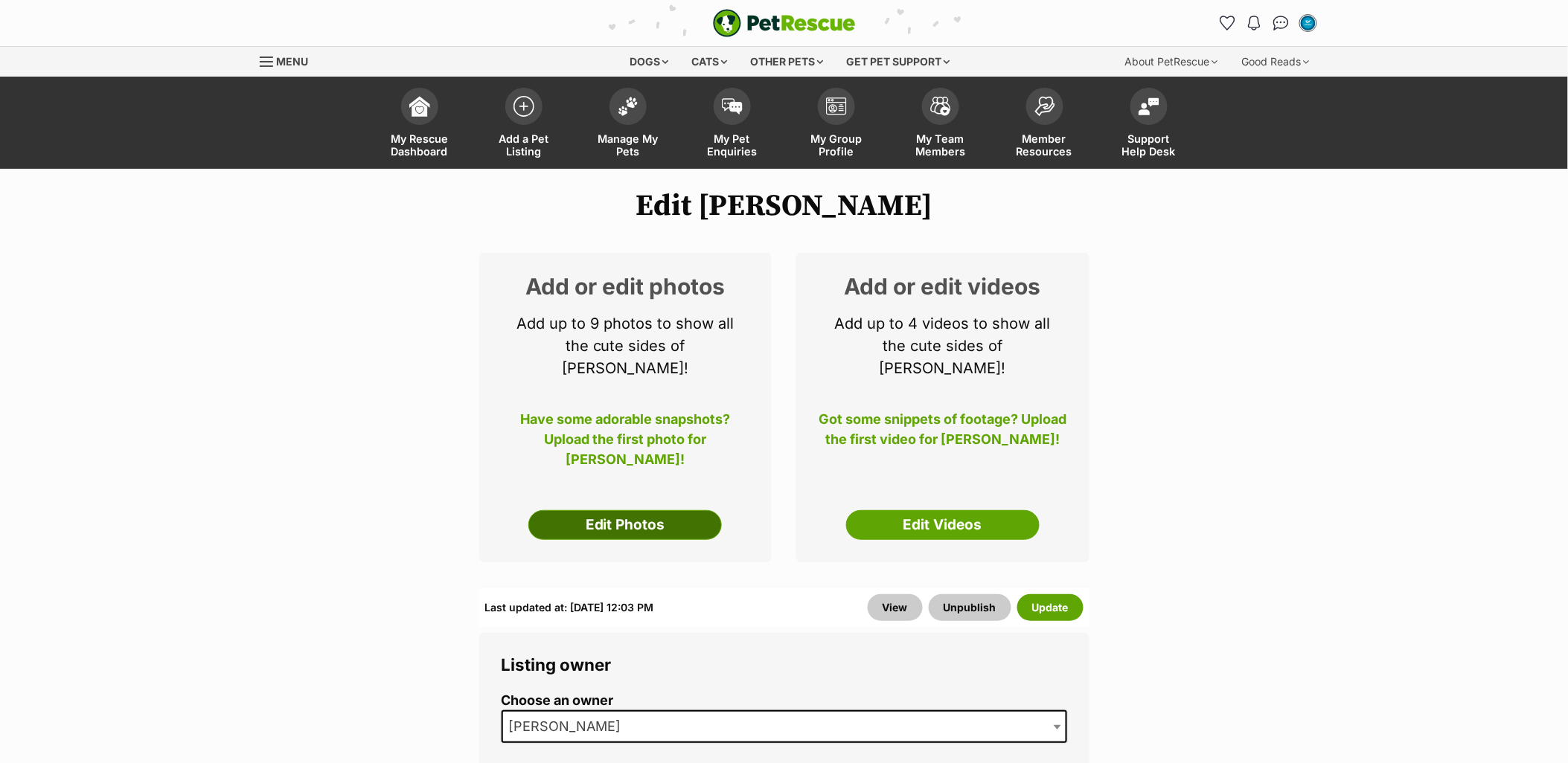
click at [624, 511] on link "Edit Photos" at bounding box center [626, 525] width 194 height 30
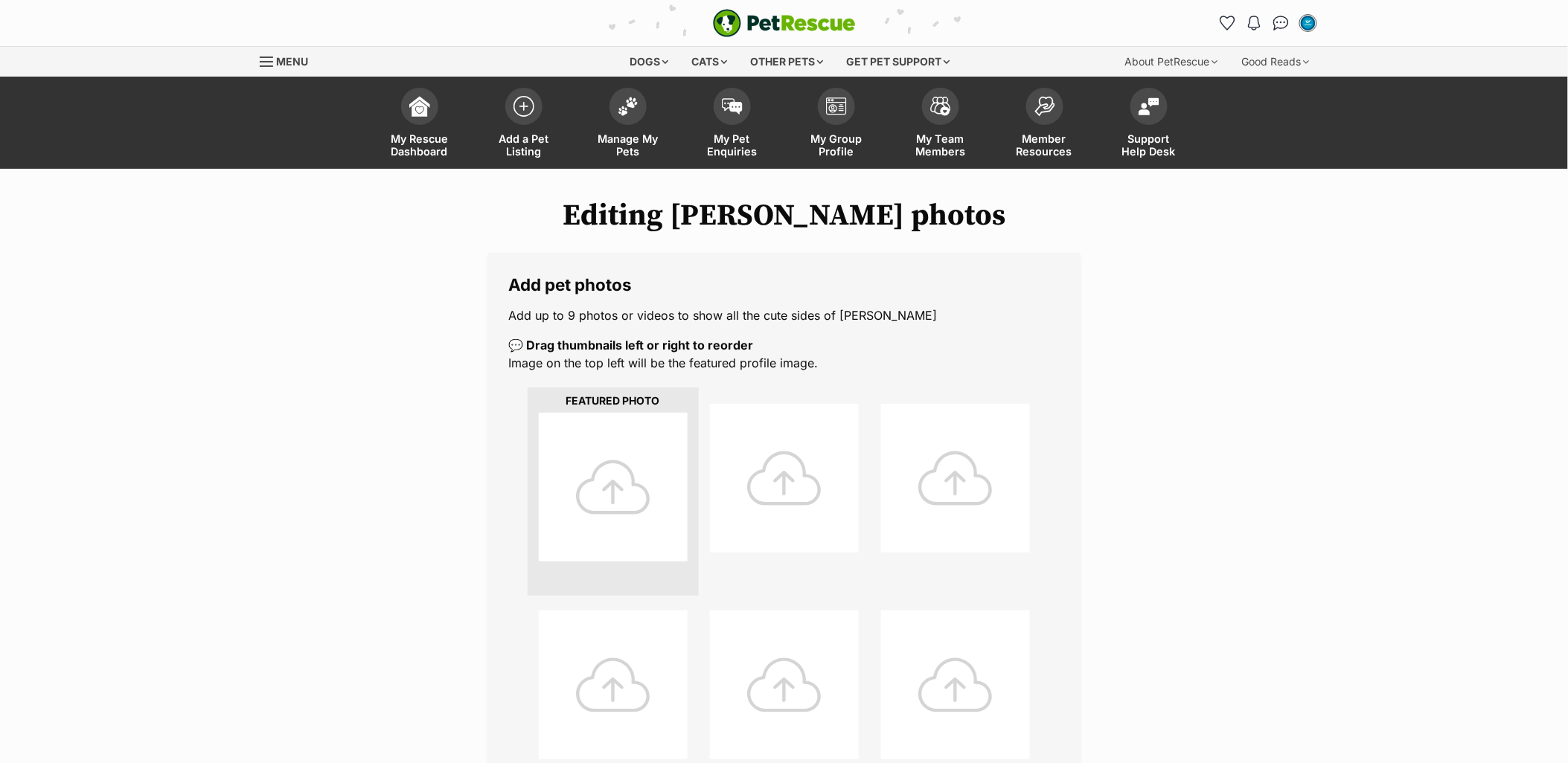
drag, startPoint x: 621, startPoint y: 522, endPoint x: 881, endPoint y: 507, distance: 260.4
click at [621, 522] on div at bounding box center [613, 487] width 149 height 149
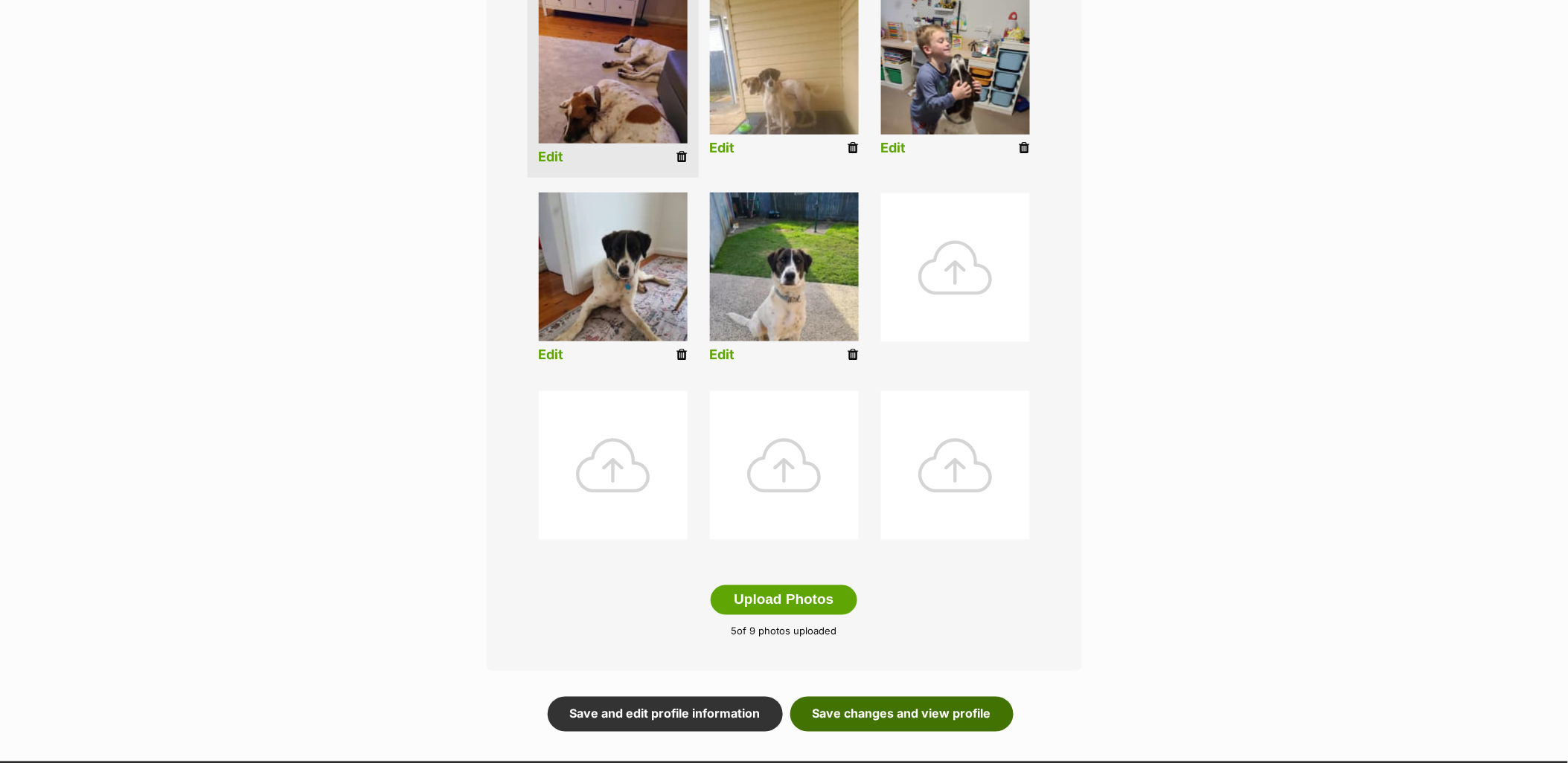
scroll to position [513, 0]
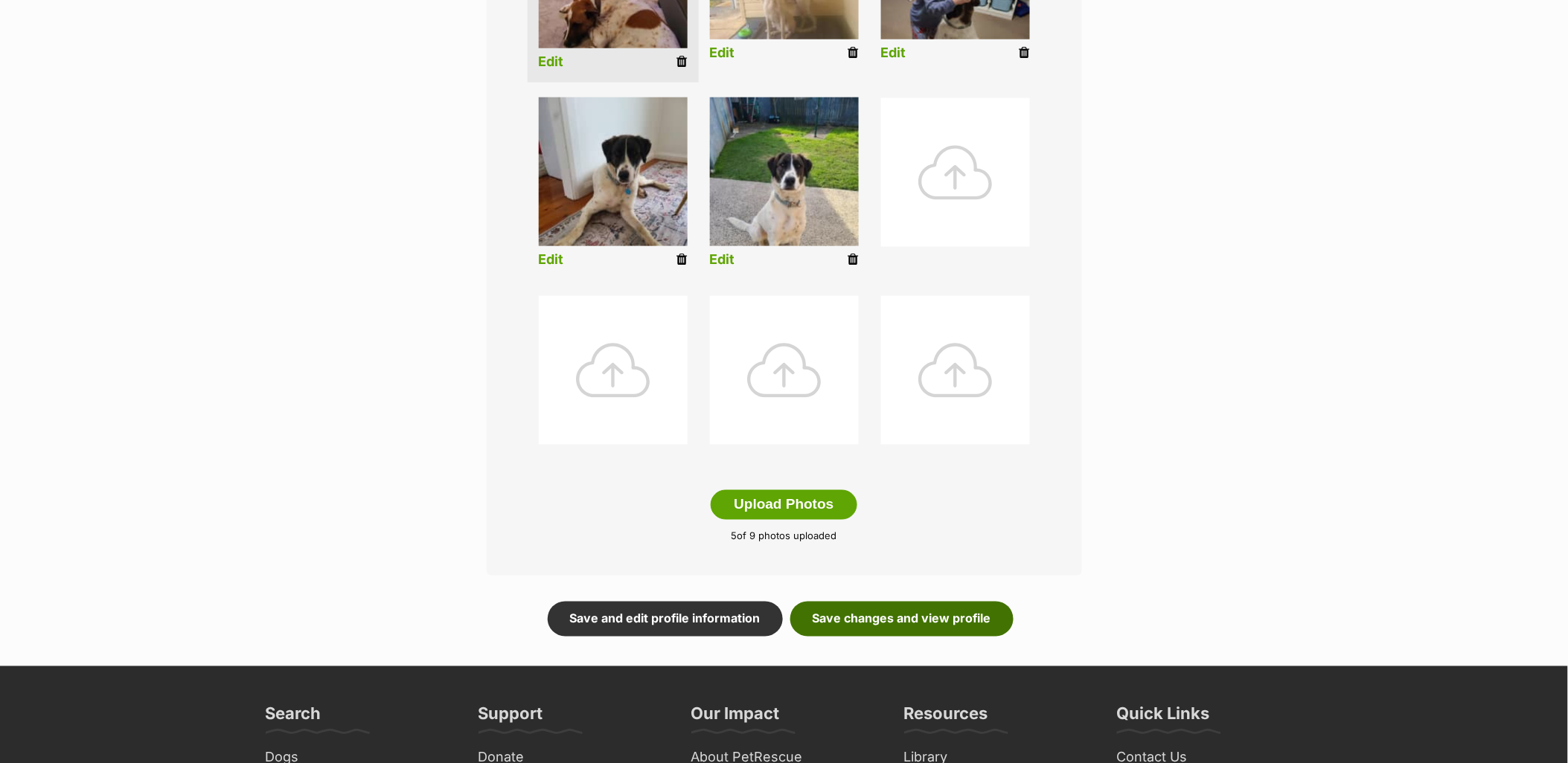
click at [851, 628] on link "Save changes and view profile" at bounding box center [902, 619] width 224 height 34
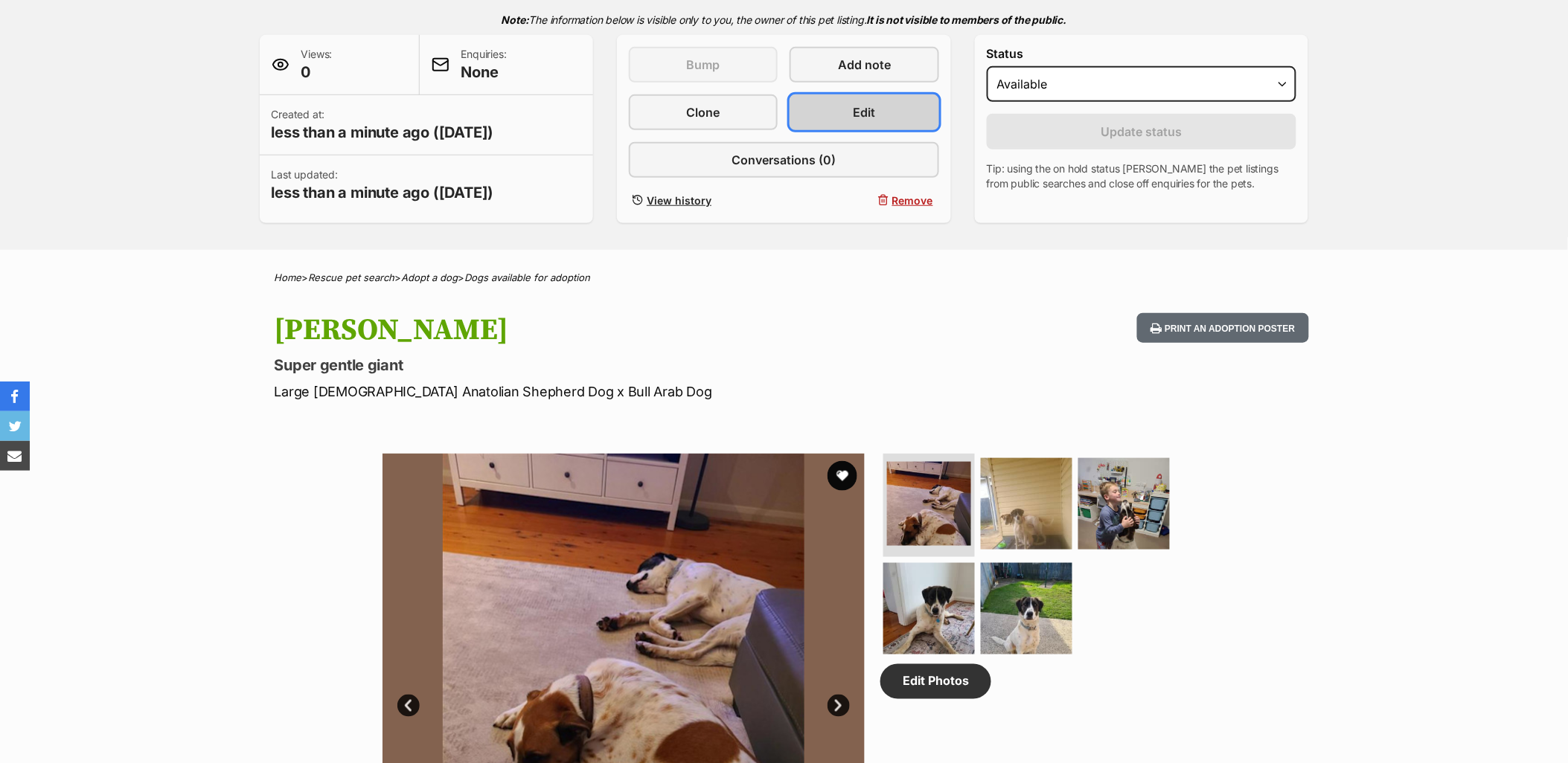
click at [843, 105] on link "Edit" at bounding box center [863, 112] width 149 height 36
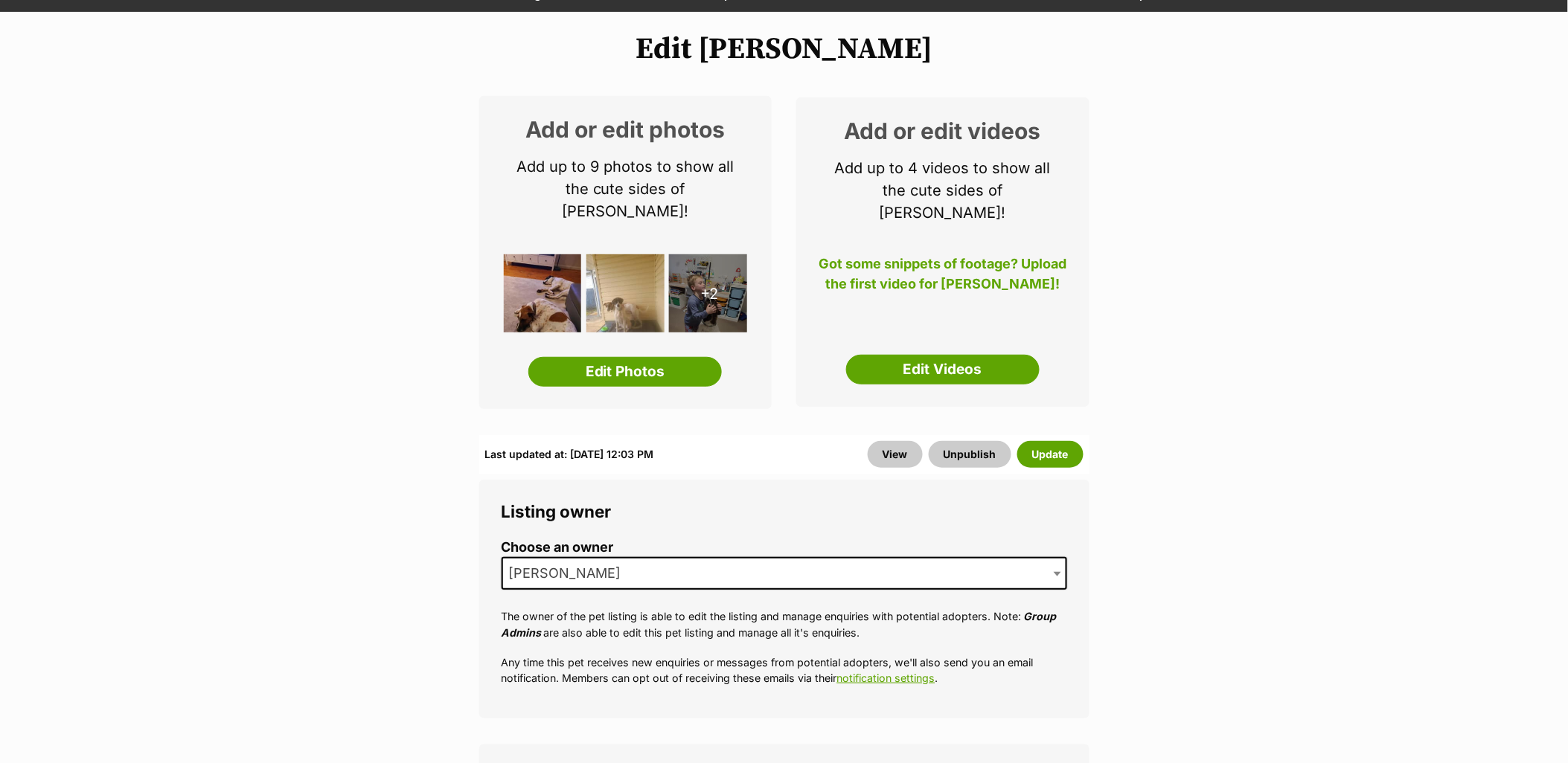
scroll to position [331, 0]
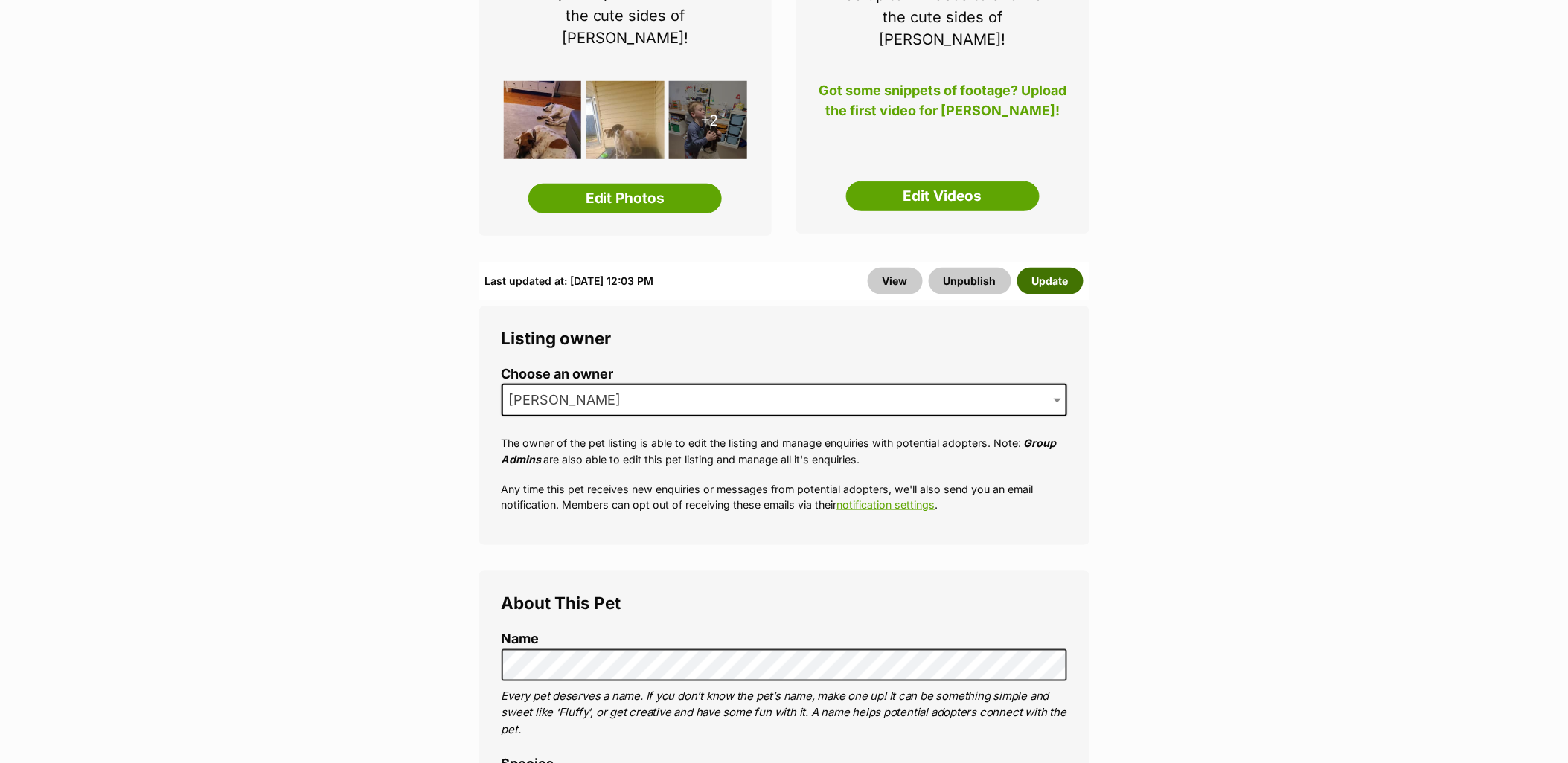
click at [1055, 268] on button "Update" at bounding box center [1050, 281] width 66 height 27
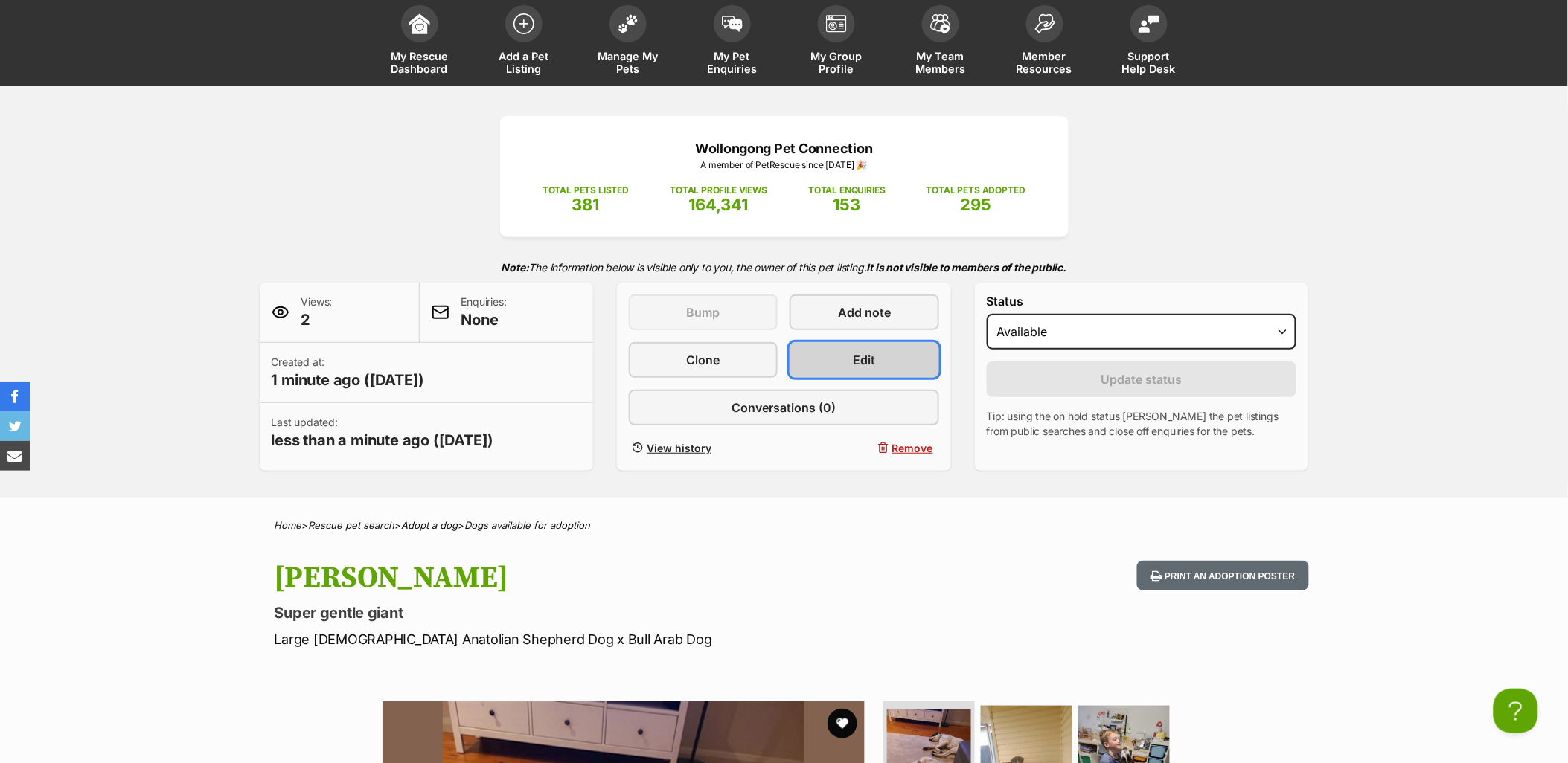
click at [828, 342] on link "Edit" at bounding box center [863, 360] width 149 height 36
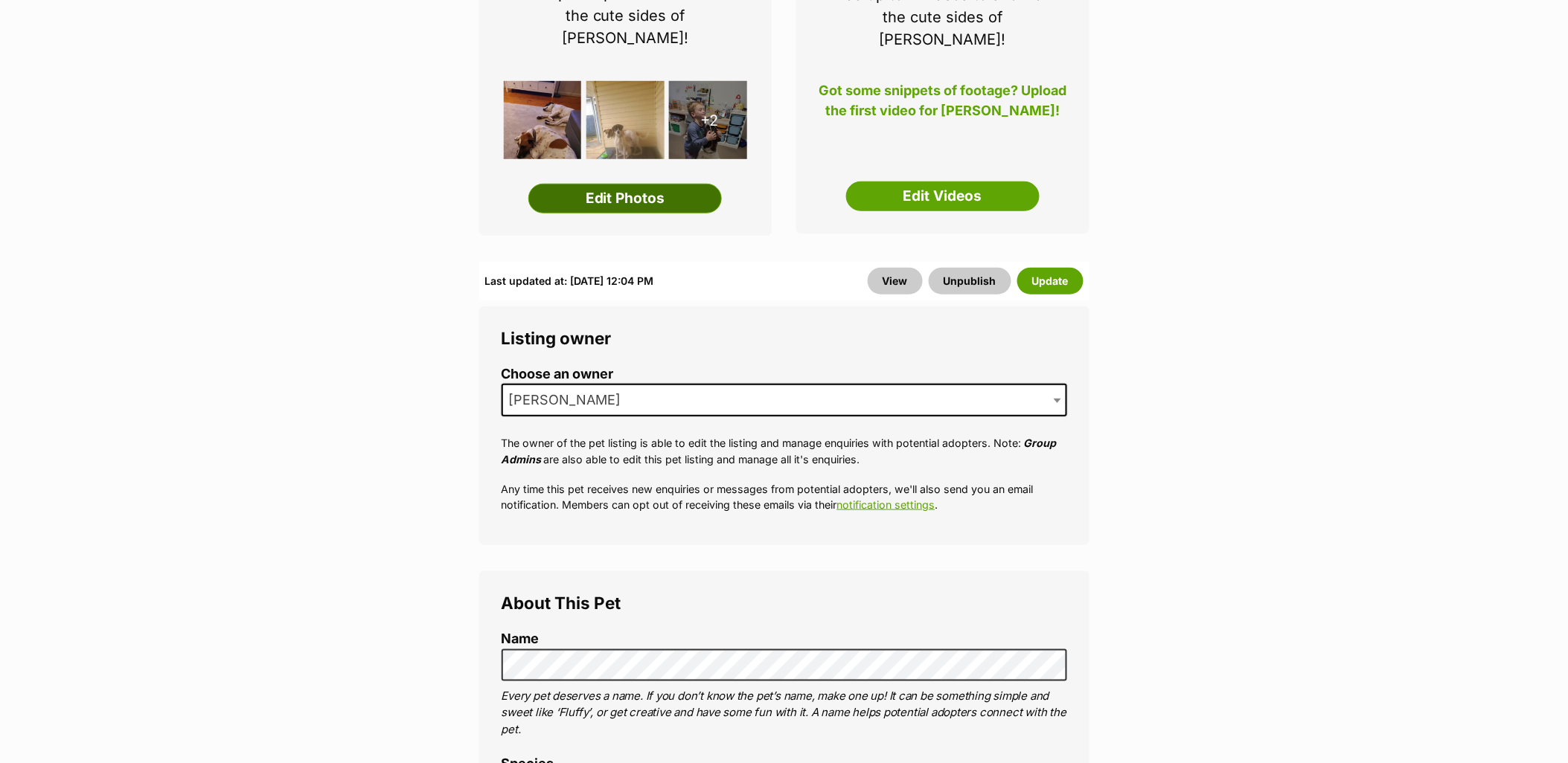
click at [671, 184] on link "Edit Photos" at bounding box center [626, 198] width 194 height 30
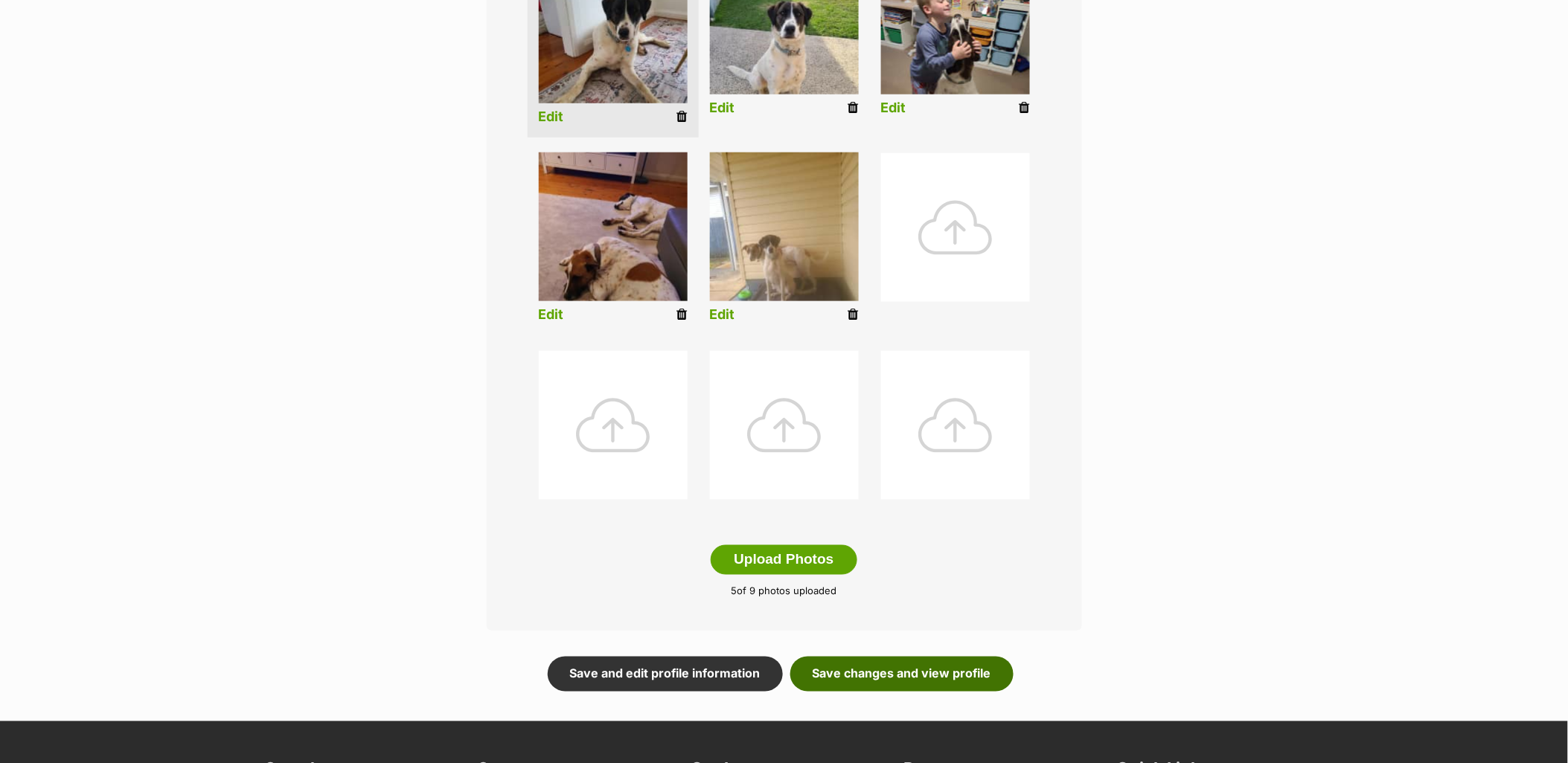
scroll to position [578, 0]
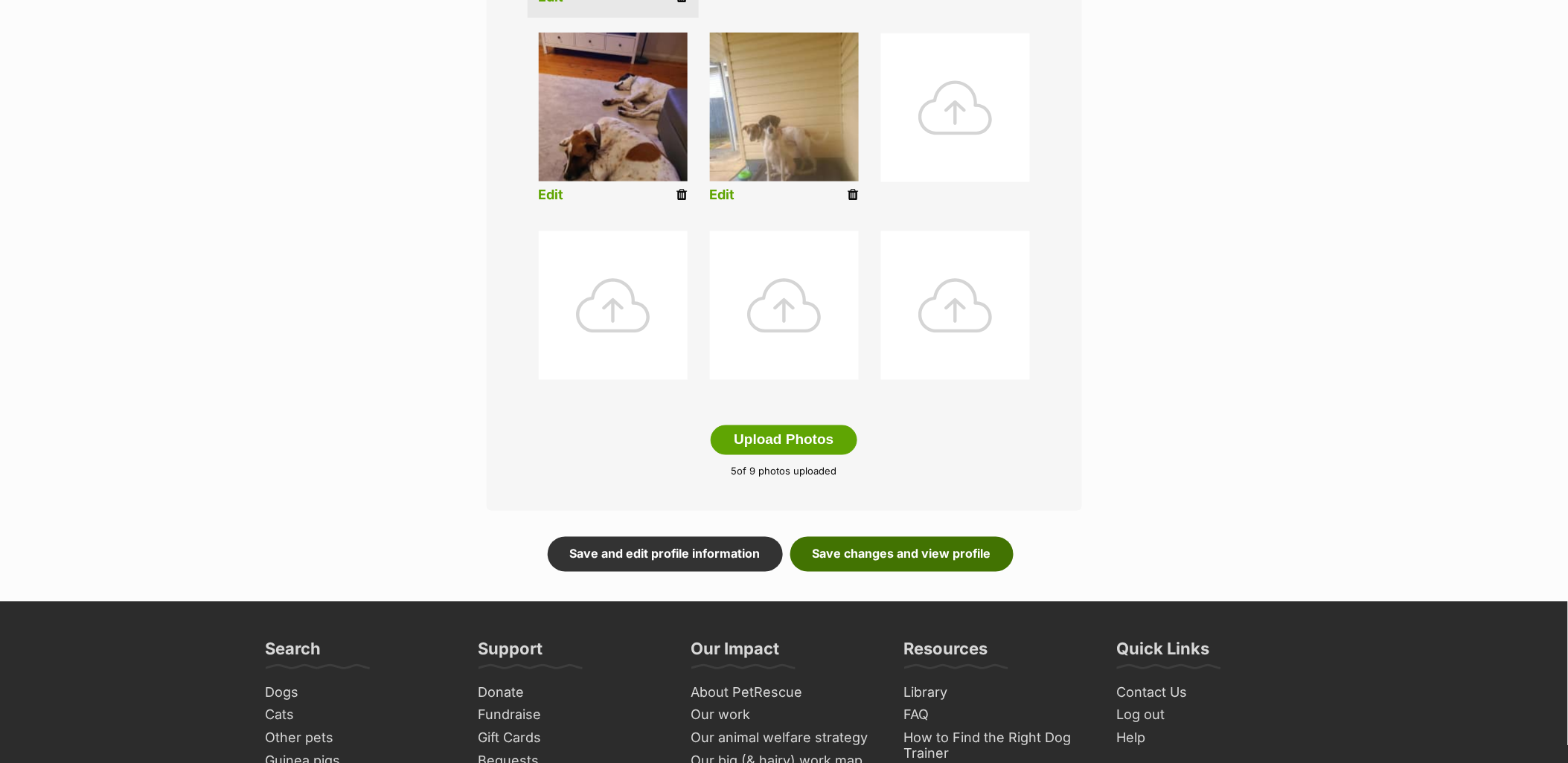
click at [945, 553] on link "Save changes and view profile" at bounding box center [902, 554] width 224 height 34
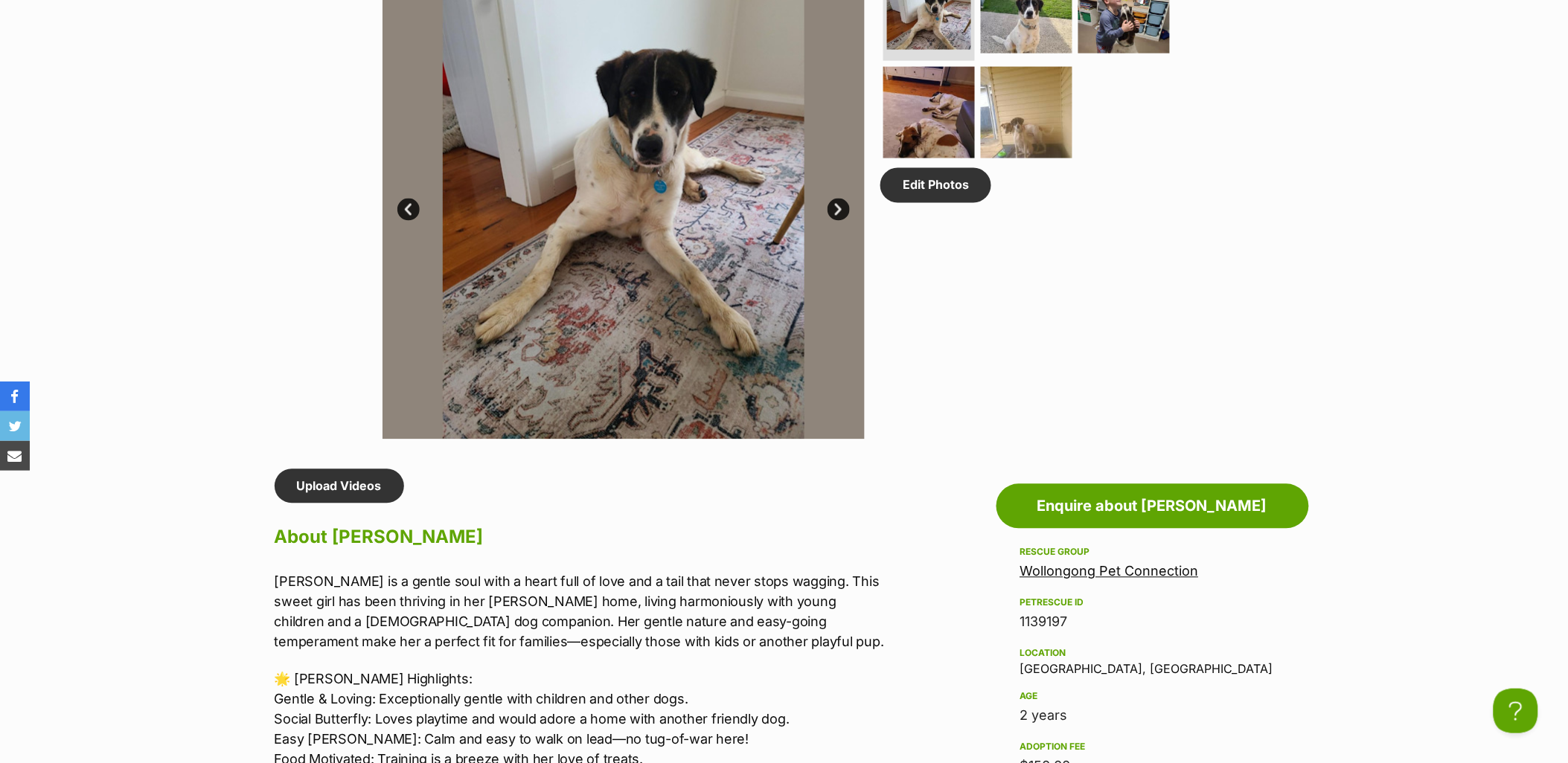
scroll to position [660, 0]
